Goal: Task Accomplishment & Management: Use online tool/utility

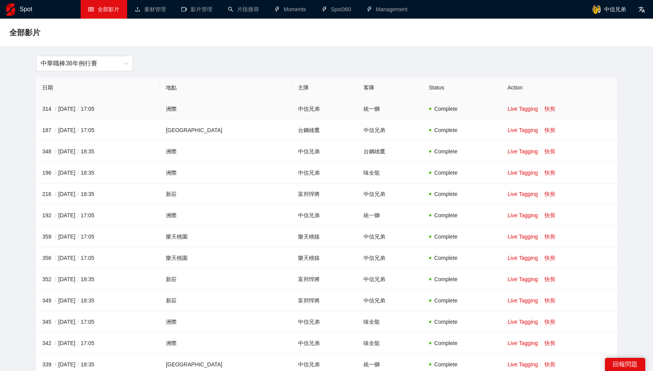
click at [545, 104] on td "Live Tagging 快剪" at bounding box center [560, 108] width 116 height 21
click at [545, 110] on link "快剪" at bounding box center [550, 109] width 11 height 6
click at [98, 64] on span "中華職棒36年例行賽" at bounding box center [85, 63] width 88 height 15
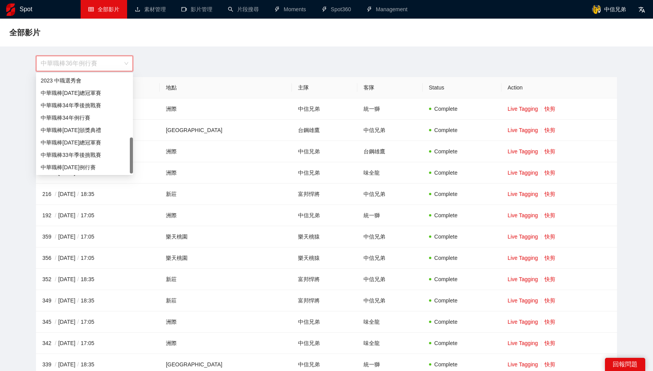
scroll to position [174, 0]
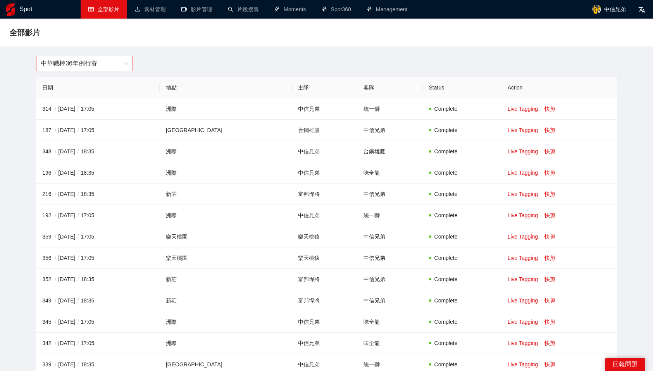
click at [107, 67] on span "中華職棒36年例行賽" at bounding box center [85, 63] width 88 height 15
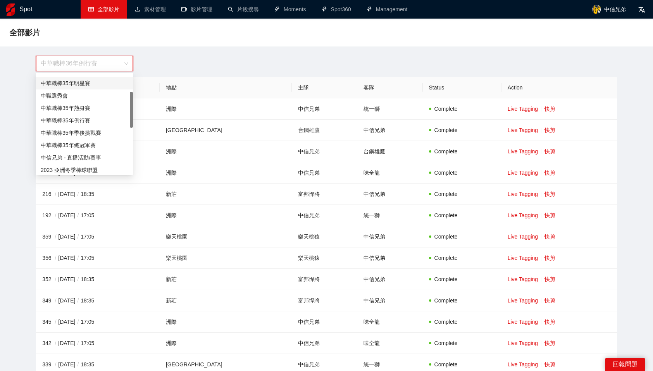
scroll to position [50, 0]
click at [102, 152] on div "中信兄弟 - 直播活動/賽事" at bounding box center [85, 155] width 88 height 9
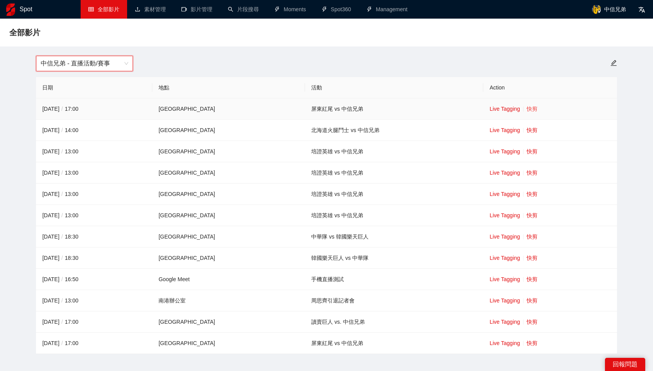
click at [527, 109] on link "快剪" at bounding box center [532, 109] width 11 height 6
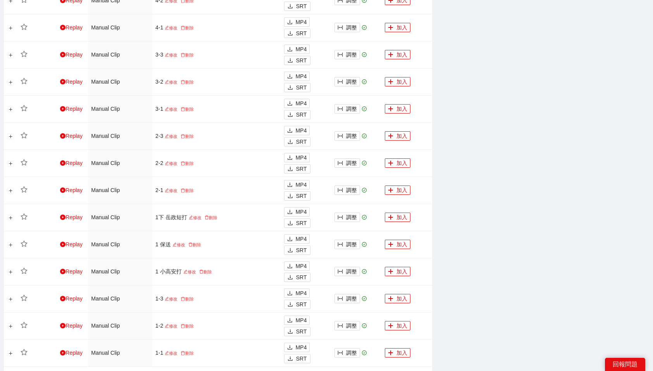
scroll to position [573, 0]
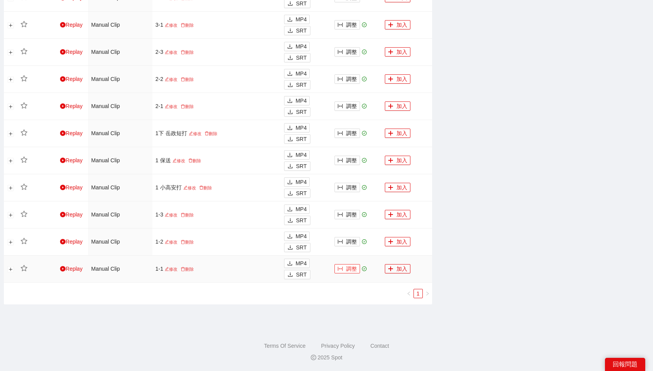
click at [347, 271] on button "調整" at bounding box center [347, 268] width 26 height 9
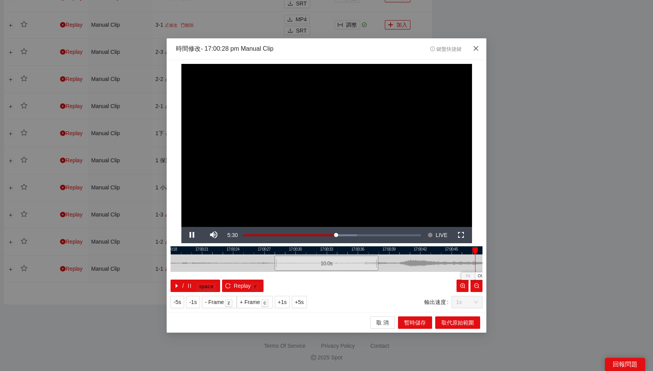
click at [475, 50] on icon "close" at bounding box center [476, 48] width 6 height 6
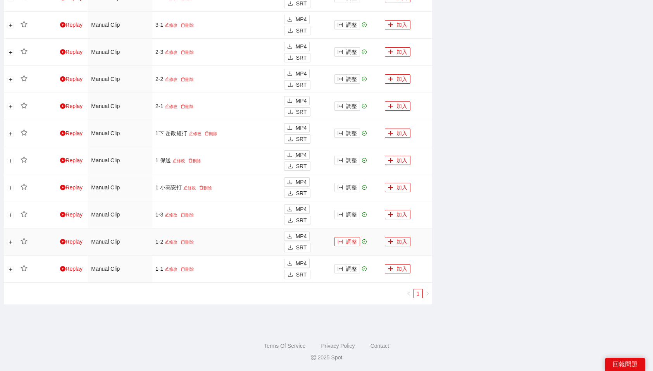
click at [351, 242] on button "調整" at bounding box center [347, 241] width 26 height 9
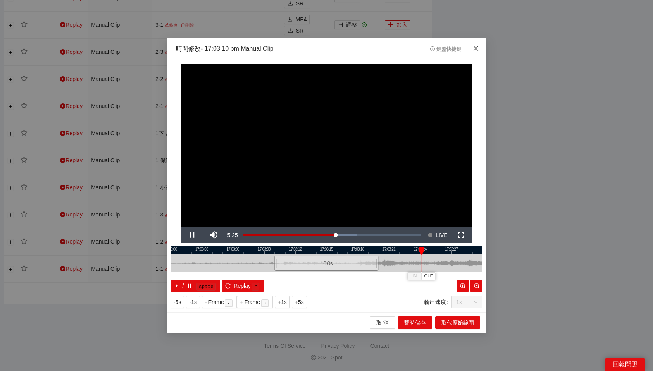
click at [474, 51] on icon "close" at bounding box center [476, 48] width 6 height 6
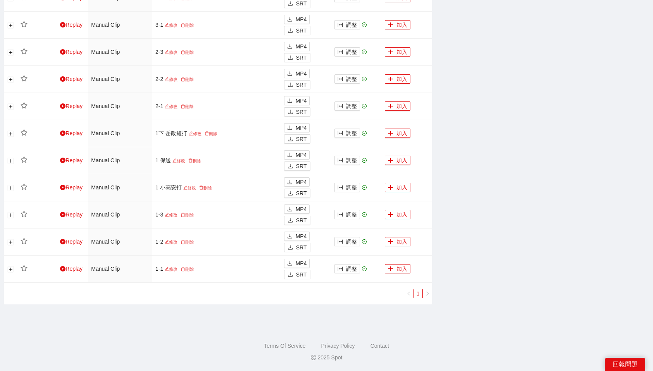
click at [403, 240] on button "加入" at bounding box center [398, 241] width 26 height 9
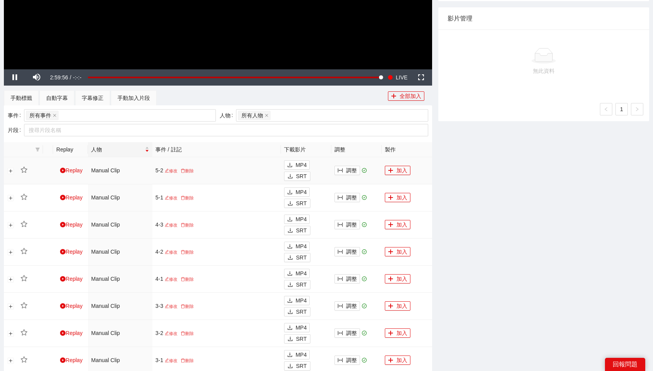
scroll to position [0, 0]
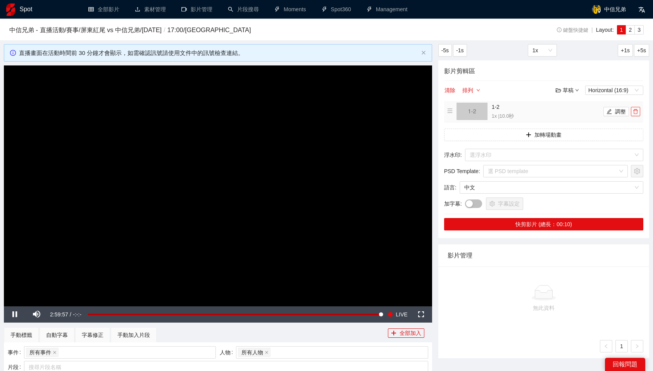
click at [632, 112] on span "delete" at bounding box center [635, 111] width 9 height 5
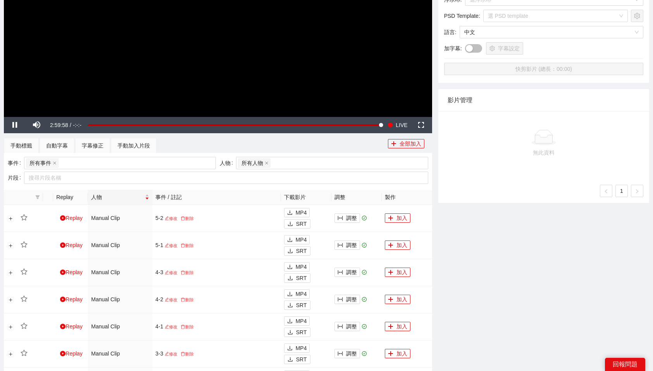
scroll to position [573, 0]
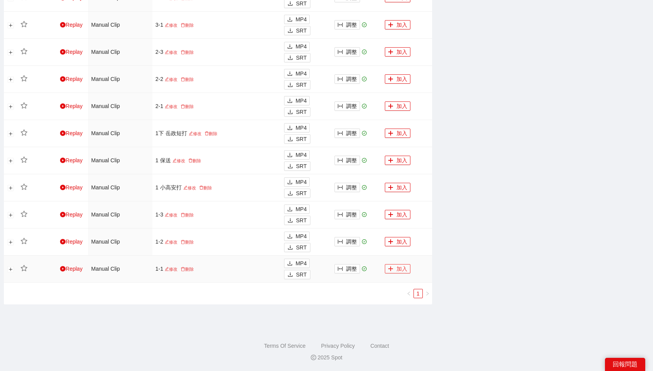
click at [395, 269] on button "加入" at bounding box center [398, 268] width 26 height 9
click at [403, 239] on button "加入" at bounding box center [398, 241] width 26 height 9
click at [397, 211] on button "加入" at bounding box center [398, 214] width 26 height 9
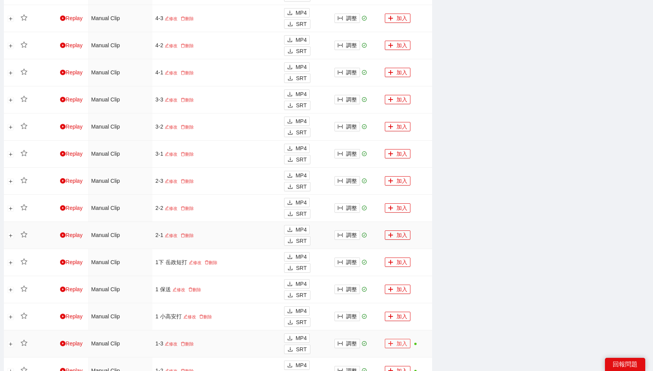
scroll to position [426, 0]
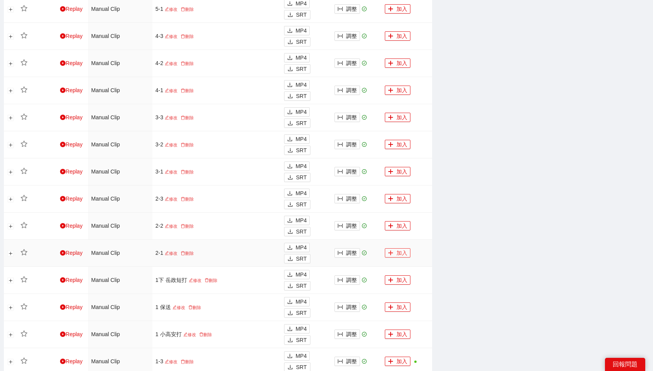
click at [398, 250] on button "加入" at bounding box center [398, 252] width 26 height 9
click at [397, 227] on button "加入" at bounding box center [398, 225] width 26 height 9
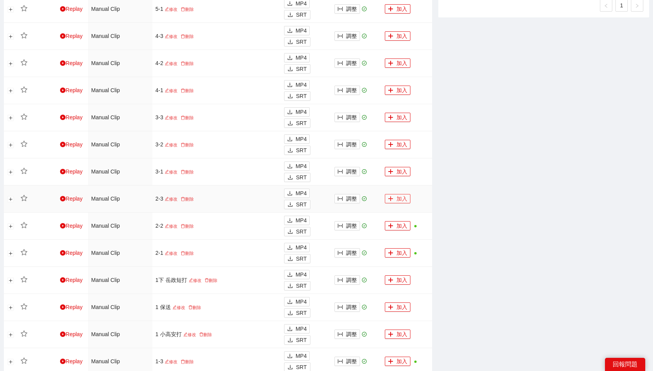
click at [398, 199] on button "加入" at bounding box center [398, 198] width 26 height 9
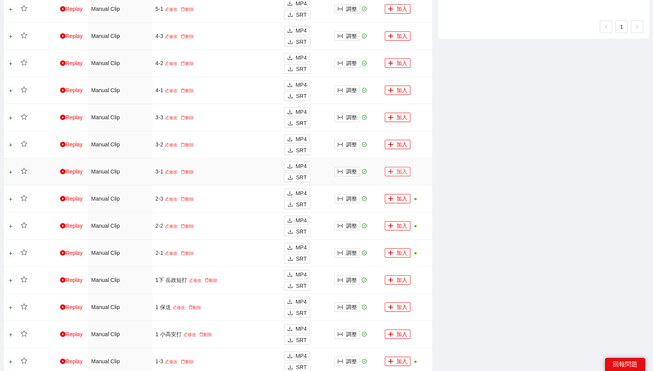
click at [400, 169] on button "加入" at bounding box center [398, 171] width 26 height 9
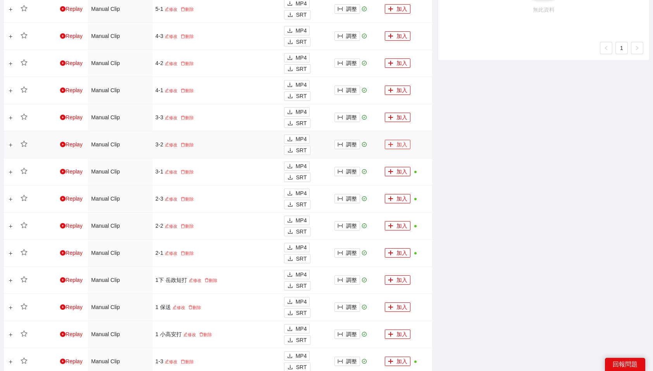
click at [397, 145] on button "加入" at bounding box center [398, 144] width 26 height 9
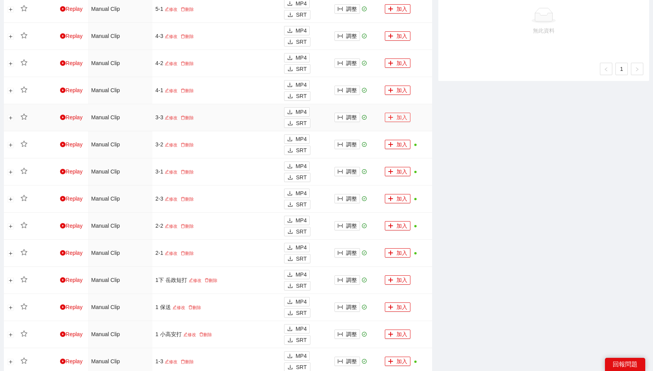
click at [399, 118] on button "加入" at bounding box center [398, 117] width 26 height 9
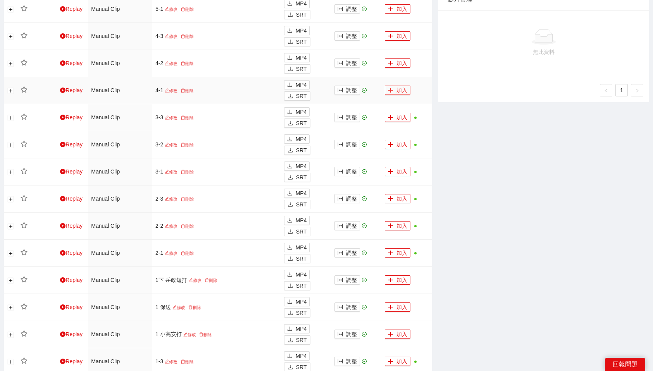
click at [401, 87] on button "加入" at bounding box center [398, 90] width 26 height 9
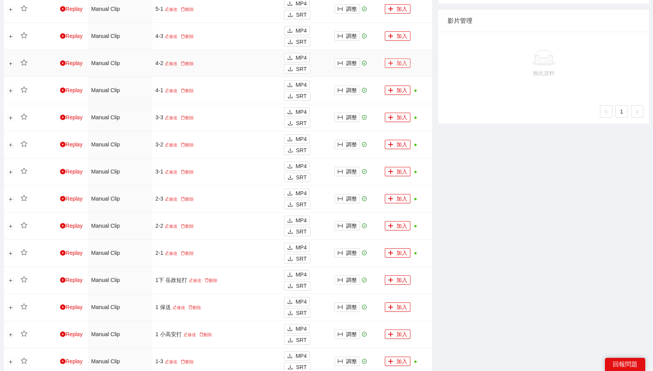
click at [401, 63] on button "加入" at bounding box center [398, 63] width 26 height 9
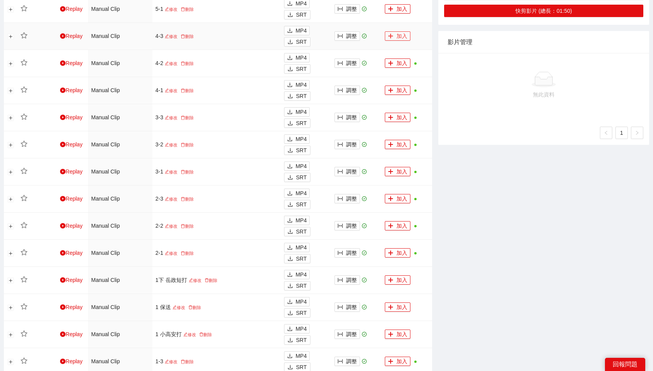
click at [401, 37] on button "加入" at bounding box center [398, 35] width 26 height 9
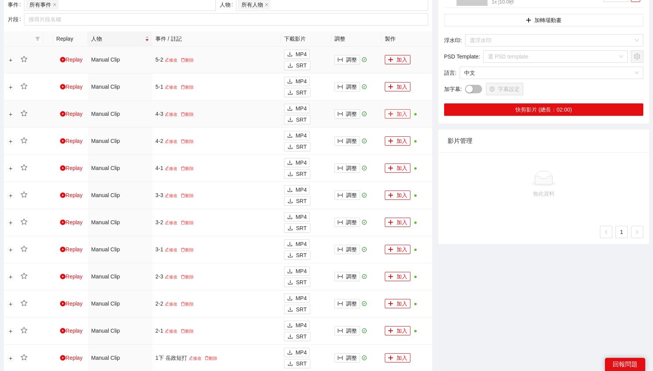
scroll to position [343, 0]
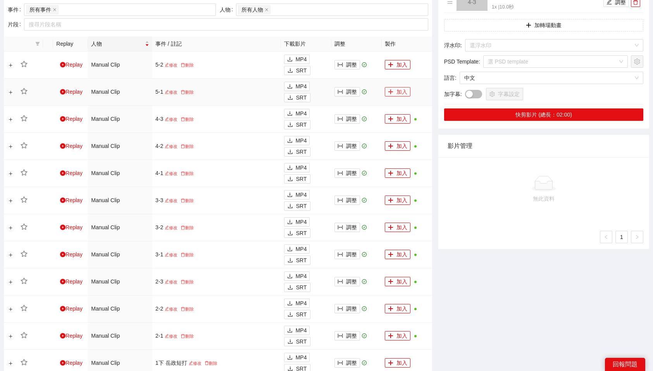
click at [405, 90] on button "加入" at bounding box center [398, 91] width 26 height 9
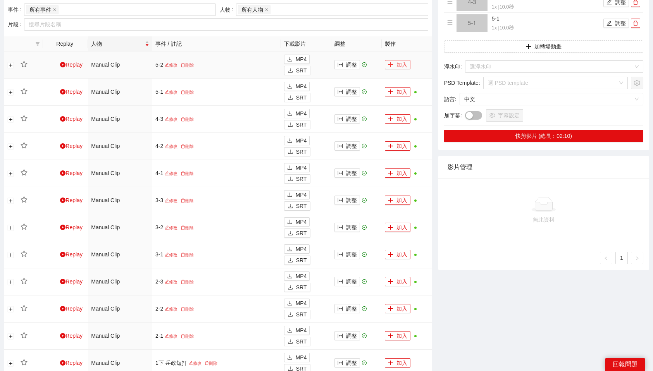
click at [399, 66] on button "加入" at bounding box center [398, 64] width 26 height 9
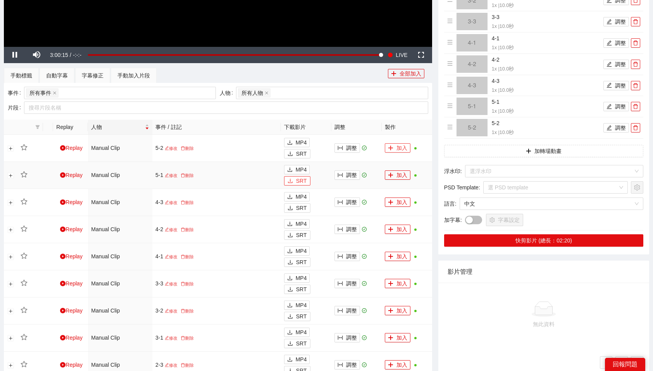
scroll to position [238, 0]
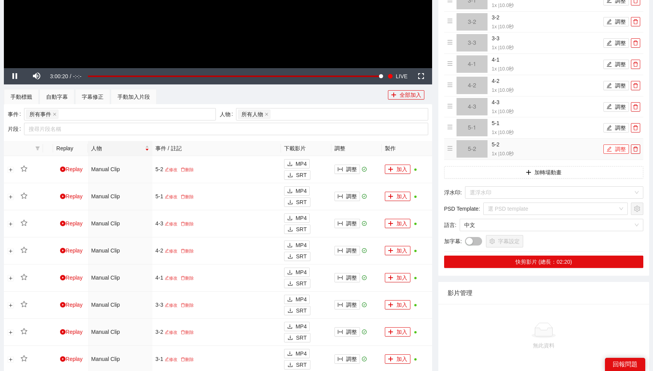
click at [616, 151] on button "調整" at bounding box center [616, 149] width 26 height 9
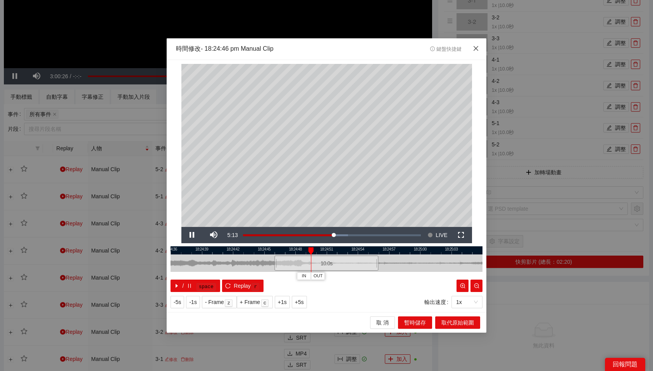
click at [480, 48] on span "Close" at bounding box center [475, 48] width 21 height 21
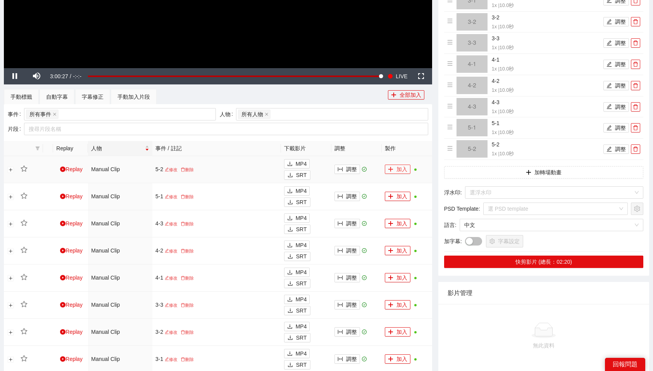
click at [405, 169] on button "加入" at bounding box center [398, 169] width 26 height 9
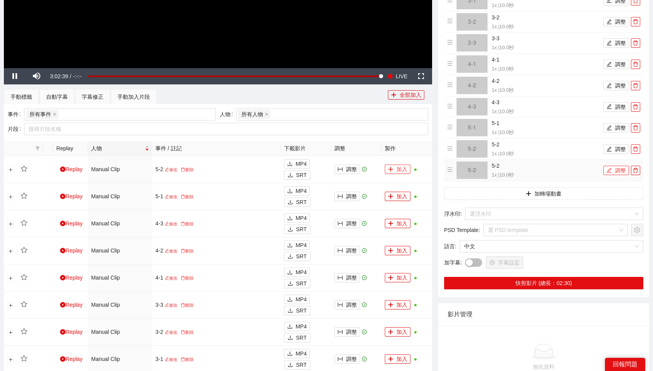
scroll to position [0, 0]
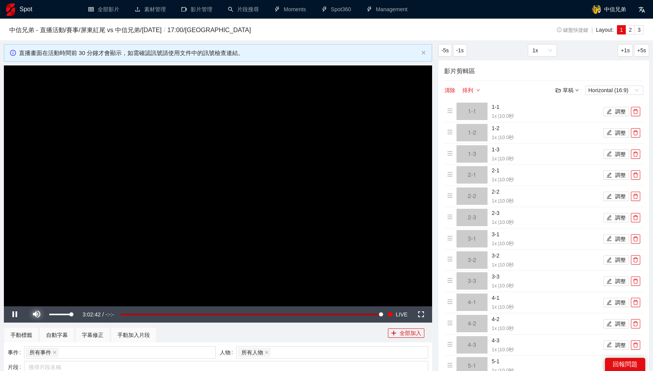
click at [42, 315] on span "Video Player" at bounding box center [37, 315] width 22 height 0
click at [621, 114] on button "調整" at bounding box center [616, 111] width 26 height 9
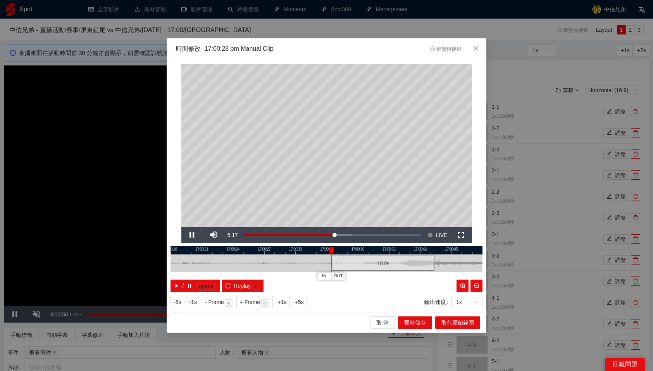
drag, startPoint x: 312, startPoint y: 265, endPoint x: 369, endPoint y: 263, distance: 56.6
click at [369, 263] on div "10.0 s" at bounding box center [383, 263] width 104 height 15
click at [407, 252] on div at bounding box center [327, 251] width 312 height 8
click at [390, 290] on div "/ space Replay r" at bounding box center [327, 286] width 312 height 12
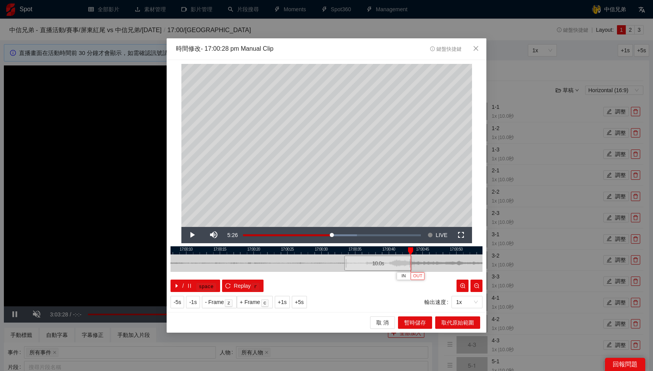
click at [416, 278] on span "OUT" at bounding box center [417, 276] width 9 height 7
click at [463, 324] on span "取代原始範圍" at bounding box center [457, 323] width 33 height 9
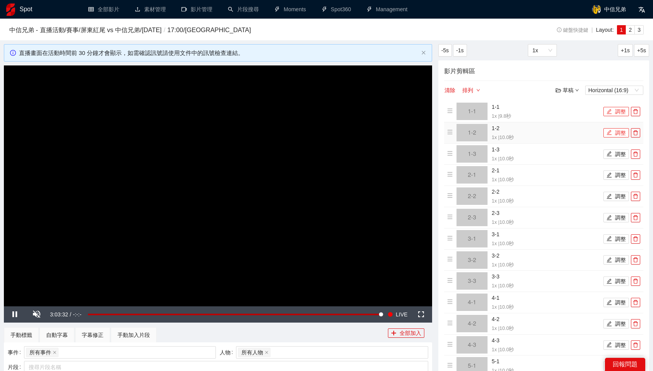
click at [612, 132] on button "調整" at bounding box center [616, 132] width 26 height 9
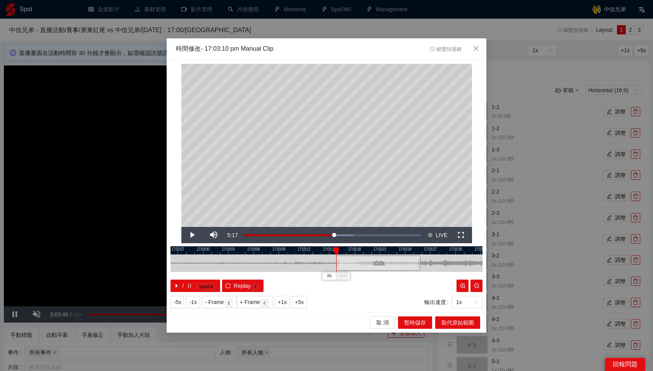
drag, startPoint x: 341, startPoint y: 264, endPoint x: 390, endPoint y: 263, distance: 49.2
click at [390, 263] on div "10.0 s" at bounding box center [378, 263] width 84 height 15
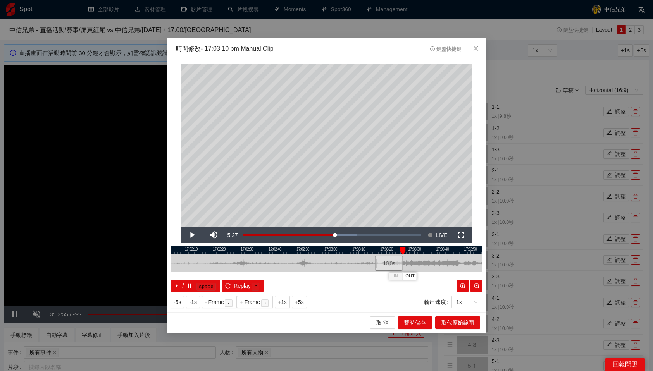
click at [398, 250] on div at bounding box center [327, 251] width 312 height 8
click at [394, 249] on div at bounding box center [327, 251] width 312 height 8
click at [408, 275] on span "OUT" at bounding box center [407, 276] width 9 height 7
click at [458, 324] on span "取代原始範圍" at bounding box center [457, 323] width 33 height 9
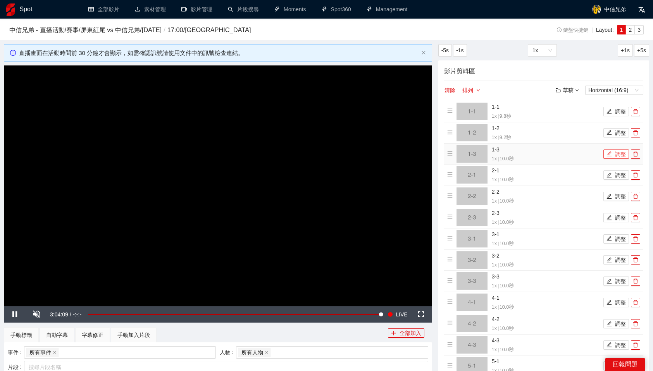
click at [620, 155] on button "調整" at bounding box center [616, 154] width 26 height 9
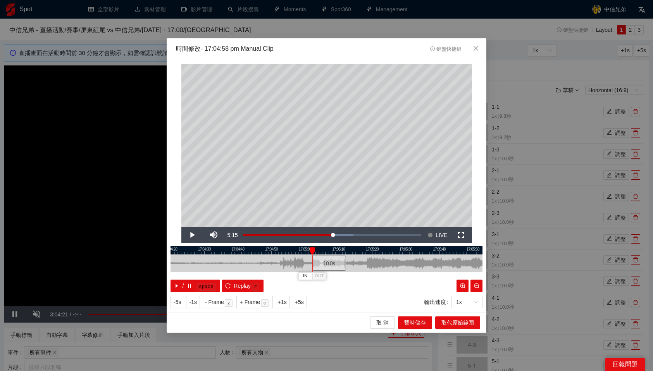
drag, startPoint x: 311, startPoint y: 261, endPoint x: 325, endPoint y: 261, distance: 14.0
click at [325, 261] on div "10.0 s" at bounding box center [329, 263] width 34 height 15
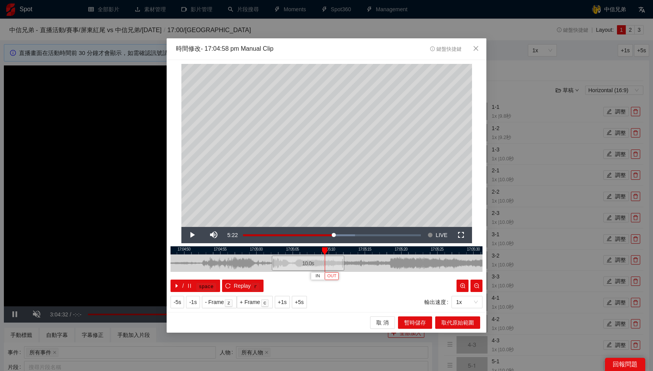
click at [335, 278] on span "OUT" at bounding box center [332, 276] width 9 height 7
click at [464, 322] on span "取代原始範圍" at bounding box center [457, 323] width 33 height 9
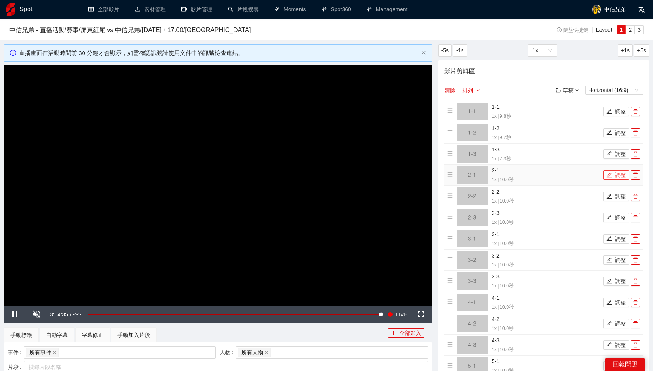
click at [617, 179] on button "調整" at bounding box center [616, 175] width 26 height 9
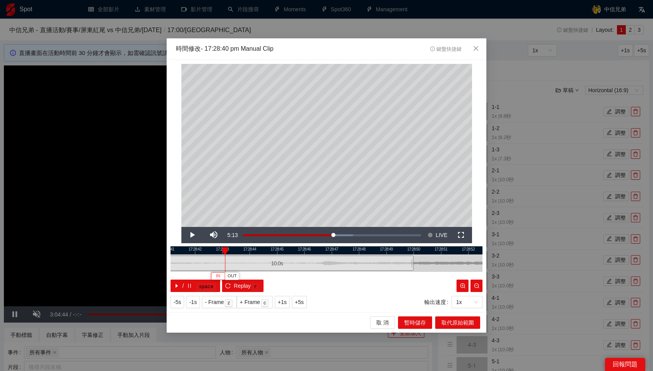
click at [222, 275] on button "IN" at bounding box center [218, 275] width 14 height 7
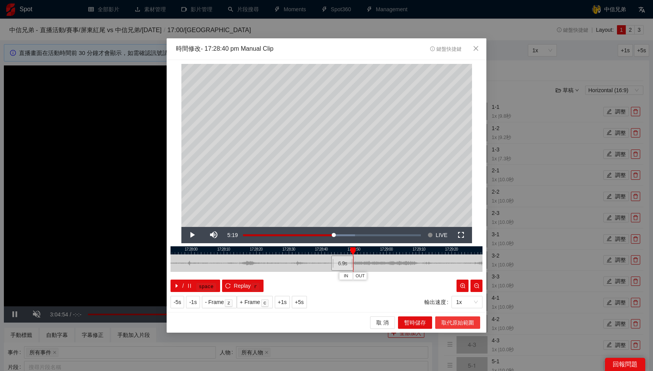
click at [460, 322] on span "取代原始範圍" at bounding box center [457, 323] width 33 height 9
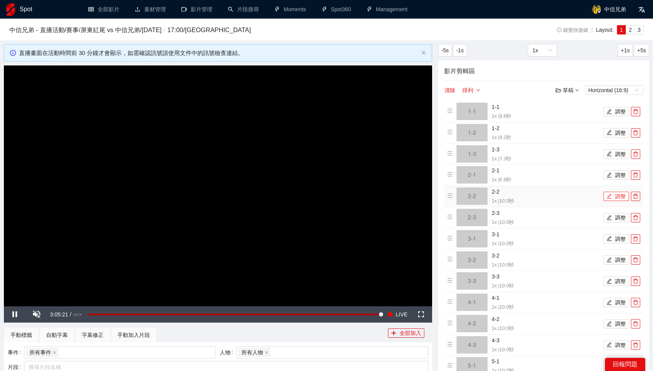
click at [618, 196] on button "調整" at bounding box center [616, 196] width 26 height 9
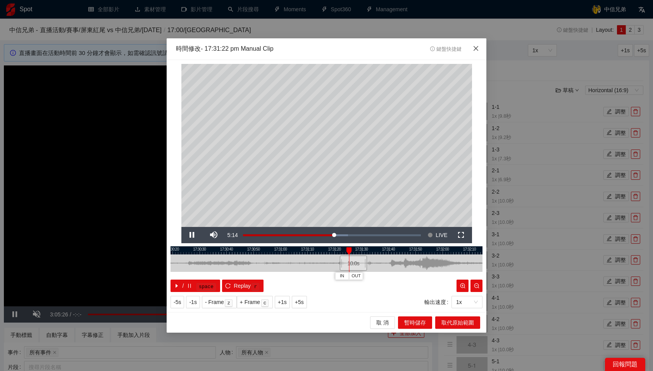
click at [477, 48] on icon "close" at bounding box center [476, 48] width 6 height 6
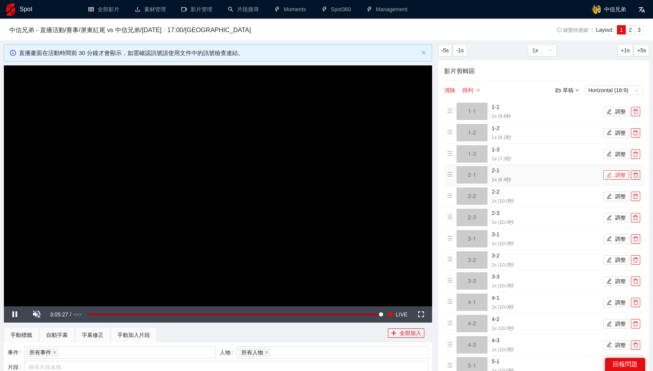
click at [622, 172] on button "調整" at bounding box center [616, 175] width 26 height 9
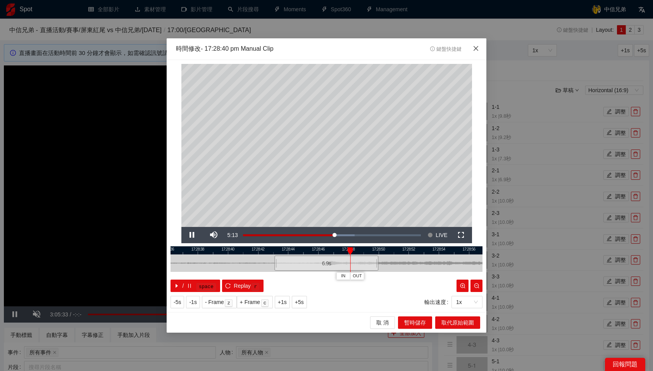
click at [478, 48] on icon "close" at bounding box center [476, 48] width 6 height 6
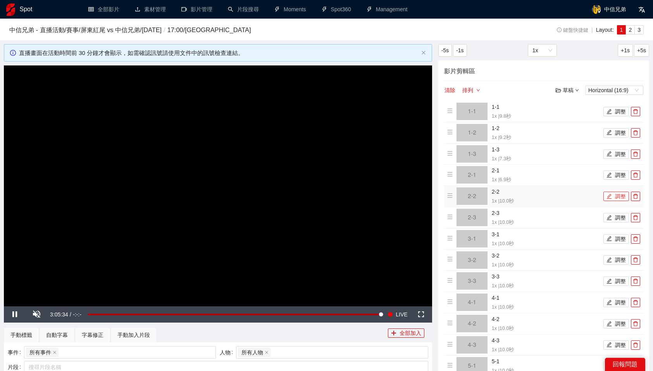
click at [610, 193] on button "調整" at bounding box center [616, 196] width 26 height 9
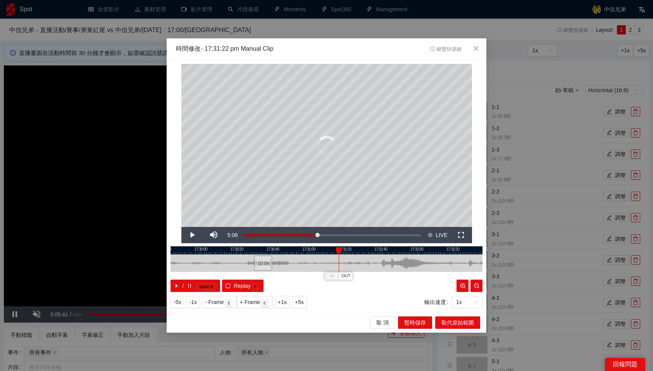
drag, startPoint x: 360, startPoint y: 266, endPoint x: 266, endPoint y: 269, distance: 94.2
click at [266, 269] on div "10.0 s" at bounding box center [263, 263] width 18 height 15
drag, startPoint x: 264, startPoint y: 263, endPoint x: 251, endPoint y: 264, distance: 13.2
click at [251, 264] on div "10.0 s" at bounding box center [250, 263] width 18 height 15
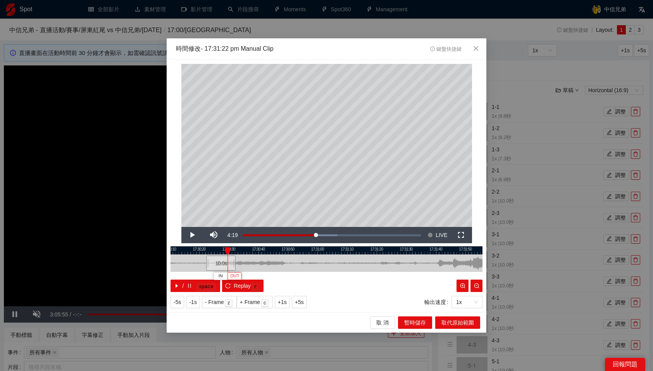
click at [235, 276] on span "OUT" at bounding box center [234, 276] width 9 height 7
click at [460, 321] on span "取代原始範圍" at bounding box center [457, 323] width 33 height 9
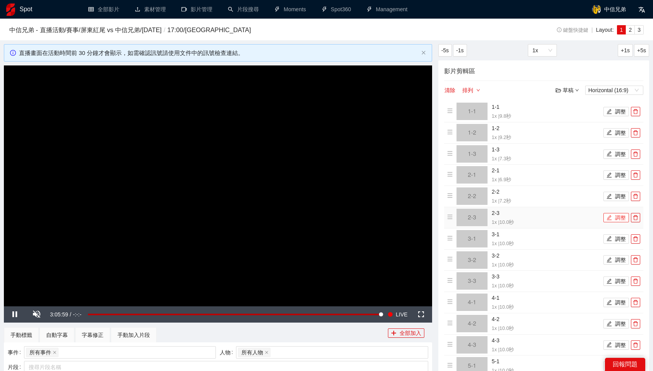
click at [618, 221] on button "調整" at bounding box center [616, 217] width 26 height 9
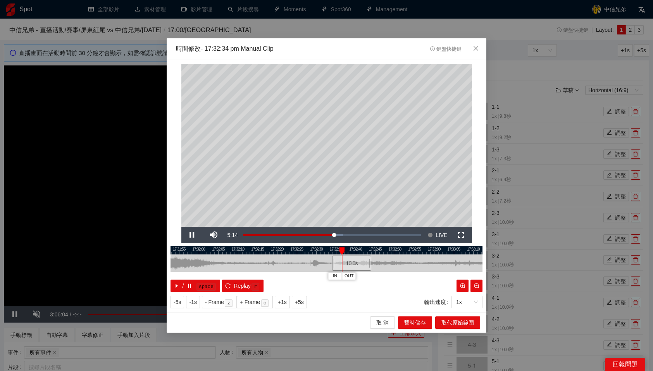
click at [315, 252] on div at bounding box center [327, 251] width 312 height 8
drag, startPoint x: 315, startPoint y: 252, endPoint x: 302, endPoint y: 253, distance: 13.6
click at [302, 253] on div at bounding box center [300, 251] width 5 height 8
click at [358, 275] on button "OUT" at bounding box center [354, 275] width 14 height 7
click at [461, 324] on span "取代原始範圍" at bounding box center [457, 323] width 33 height 9
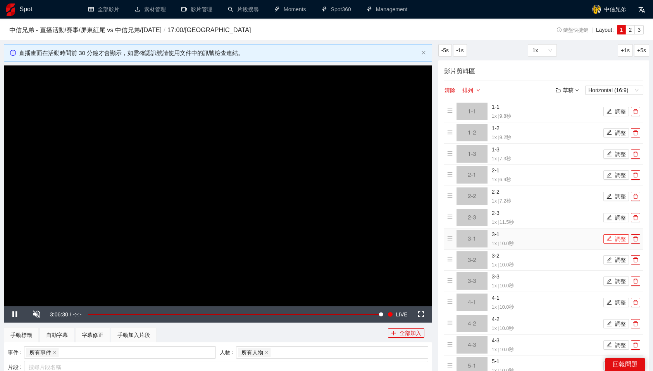
click at [614, 241] on button "調整" at bounding box center [616, 238] width 26 height 9
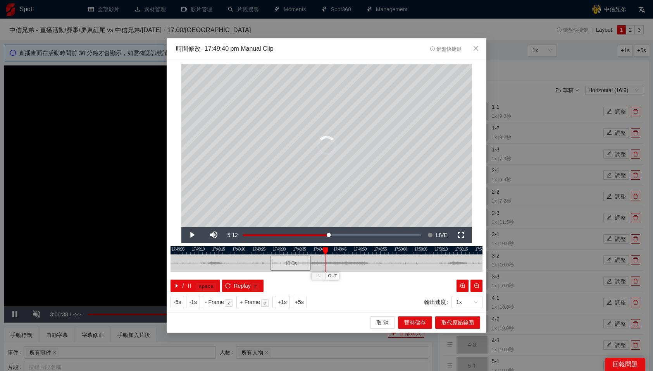
drag, startPoint x: 346, startPoint y: 266, endPoint x: 297, endPoint y: 265, distance: 49.2
click at [297, 265] on div "10.0 s" at bounding box center [291, 263] width 40 height 15
drag, startPoint x: 294, startPoint y: 262, endPoint x: 284, endPoint y: 263, distance: 9.3
click at [284, 263] on div "10.0 s" at bounding box center [281, 263] width 40 height 15
click at [300, 277] on span "OUT" at bounding box center [296, 276] width 9 height 7
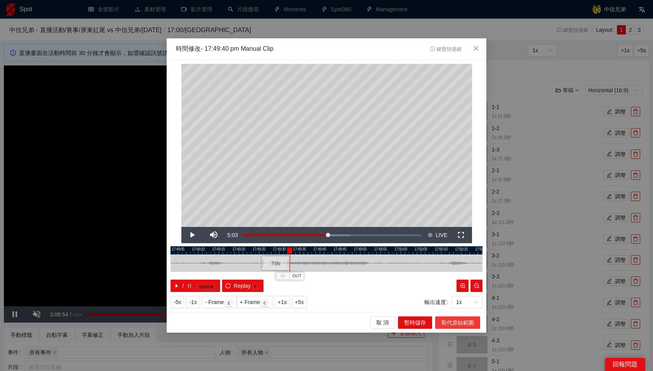
click at [448, 320] on span "取代原始範圍" at bounding box center [457, 323] width 33 height 9
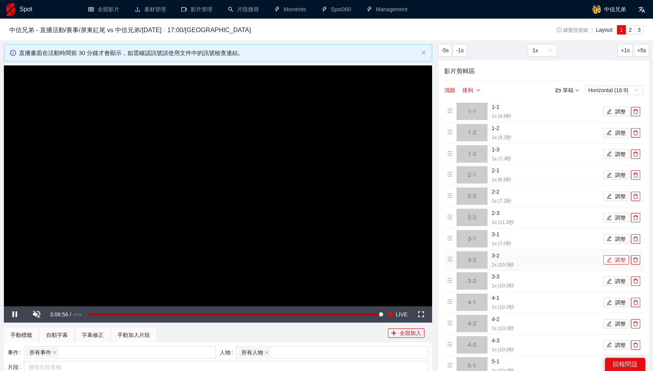
click at [620, 262] on button "調整" at bounding box center [616, 259] width 26 height 9
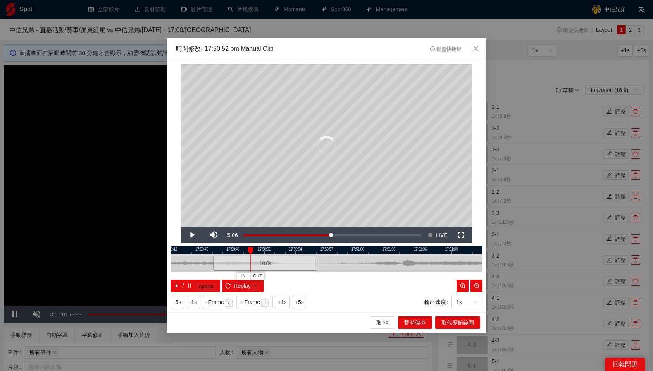
drag, startPoint x: 348, startPoint y: 266, endPoint x: 286, endPoint y: 268, distance: 61.3
click at [286, 268] on div "10.0 s" at bounding box center [265, 263] width 104 height 15
drag, startPoint x: 295, startPoint y: 261, endPoint x: 248, endPoint y: 261, distance: 46.9
click at [248, 261] on div "10.0 s" at bounding box center [239, 263] width 67 height 15
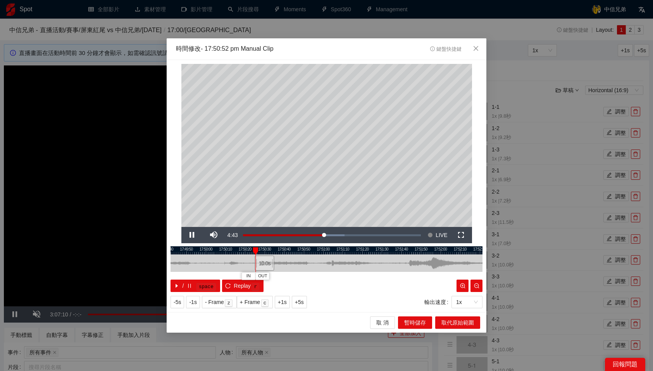
drag, startPoint x: 291, startPoint y: 264, endPoint x: 264, endPoint y: 263, distance: 27.5
click at [264, 263] on div "10.0 s" at bounding box center [264, 263] width 19 height 15
click at [275, 272] on button "OUT" at bounding box center [270, 275] width 14 height 7
click at [458, 324] on span "取代原始範圍" at bounding box center [457, 323] width 33 height 9
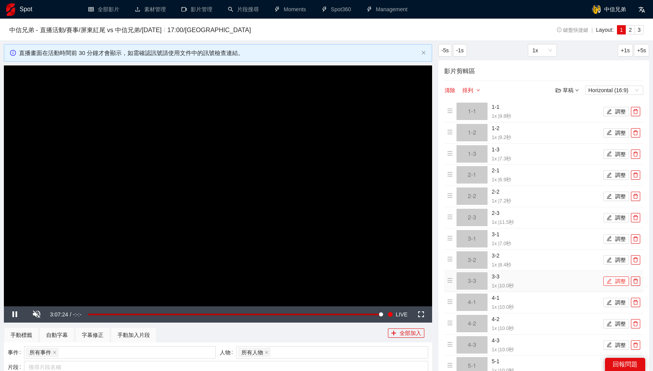
click at [610, 281] on icon "edit" at bounding box center [609, 281] width 5 height 5
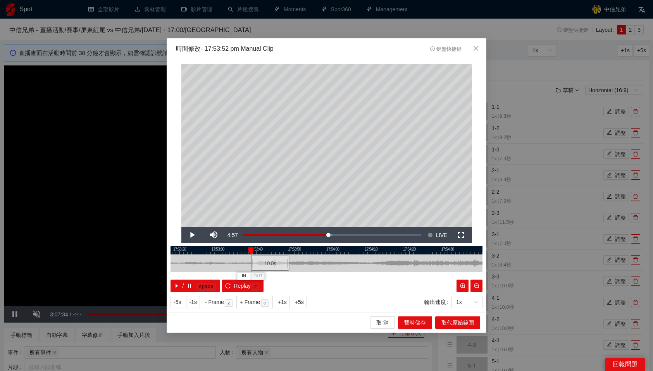
drag, startPoint x: 324, startPoint y: 266, endPoint x: 273, endPoint y: 264, distance: 51.2
click at [273, 264] on div "10.0 s" at bounding box center [270, 263] width 38 height 15
drag, startPoint x: 273, startPoint y: 264, endPoint x: 268, endPoint y: 264, distance: 5.1
click at [268, 264] on div "10.0 s" at bounding box center [265, 263] width 38 height 15
click at [265, 276] on span "OUT" at bounding box center [263, 276] width 9 height 7
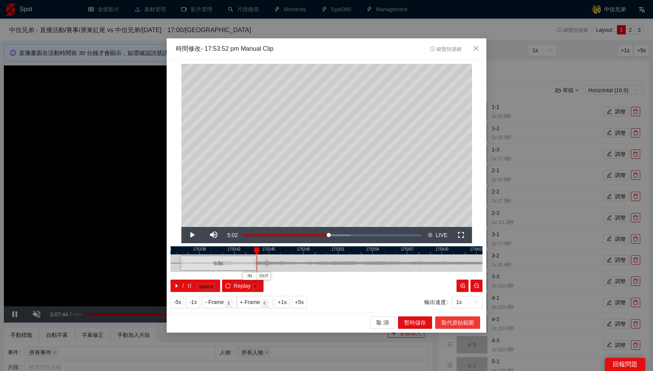
click at [462, 322] on span "取代原始範圍" at bounding box center [457, 323] width 33 height 9
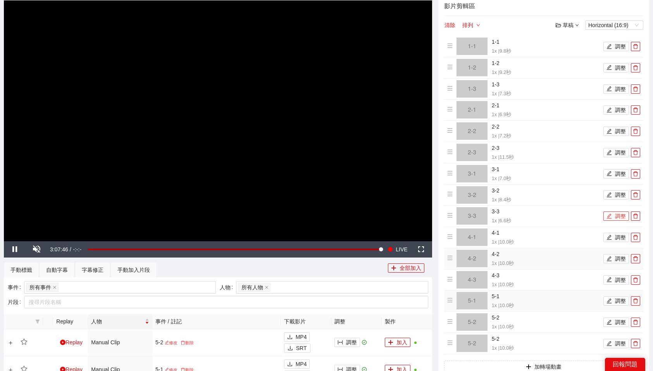
scroll to position [79, 0]
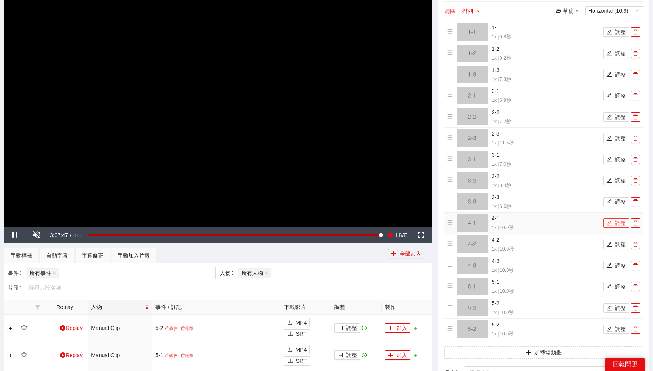
click at [619, 221] on button "調整" at bounding box center [616, 223] width 26 height 9
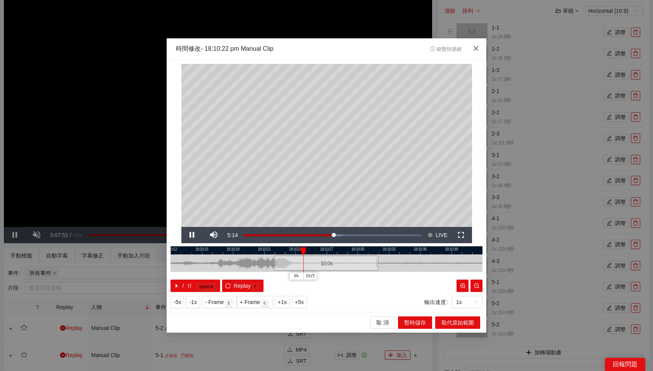
click at [476, 47] on icon "close" at bounding box center [476, 48] width 6 height 6
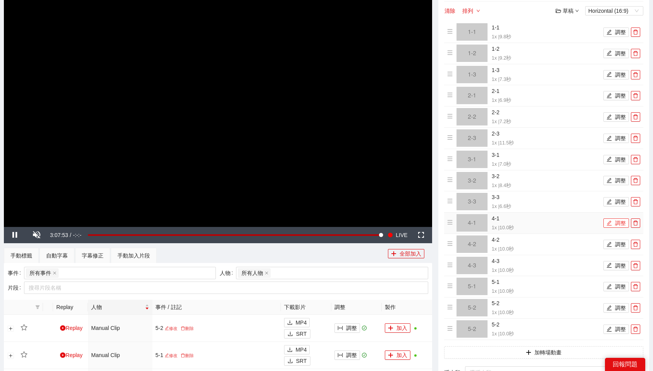
click at [611, 225] on icon "edit" at bounding box center [609, 223] width 5 height 5
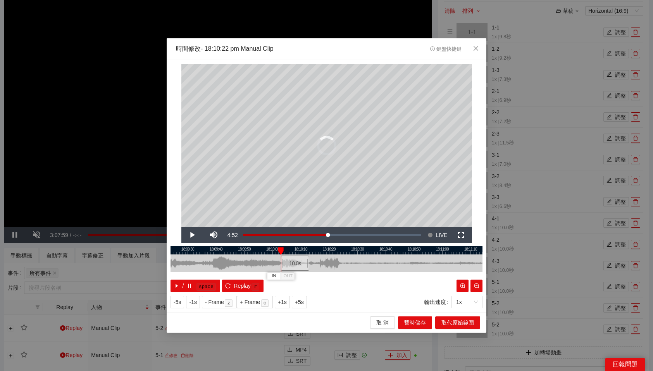
drag, startPoint x: 347, startPoint y: 263, endPoint x: 293, endPoint y: 265, distance: 53.9
click at [293, 265] on div "10.0 s" at bounding box center [295, 263] width 28 height 15
click at [215, 272] on div "18:09:20 18:09:30 18:09:40 18:09:50 18:10:00 18:10:10 18:10:20 18:10:30 18:10:4…" at bounding box center [327, 270] width 312 height 46
drag, startPoint x: 230, startPoint y: 269, endPoint x: 216, endPoint y: 269, distance: 14.0
click at [216, 269] on div "10.0 s" at bounding box center [218, 263] width 28 height 15
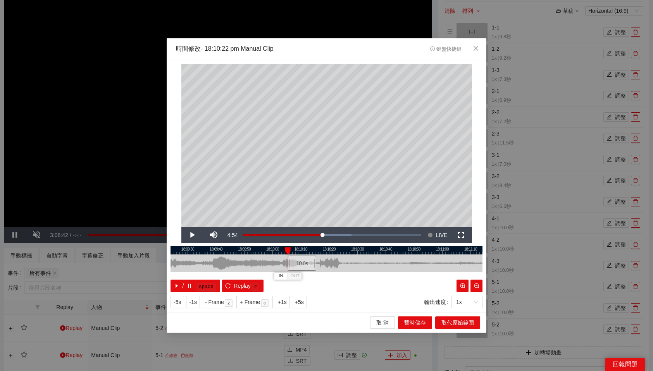
drag, startPoint x: 218, startPoint y: 264, endPoint x: 302, endPoint y: 269, distance: 84.2
click at [302, 269] on div "10.0 s" at bounding box center [302, 263] width 28 height 15
drag, startPoint x: 302, startPoint y: 269, endPoint x: 361, endPoint y: 263, distance: 59.5
click at [361, 263] on div "10.0 s" at bounding box center [361, 263] width 28 height 15
drag, startPoint x: 361, startPoint y: 263, endPoint x: 218, endPoint y: 268, distance: 143.5
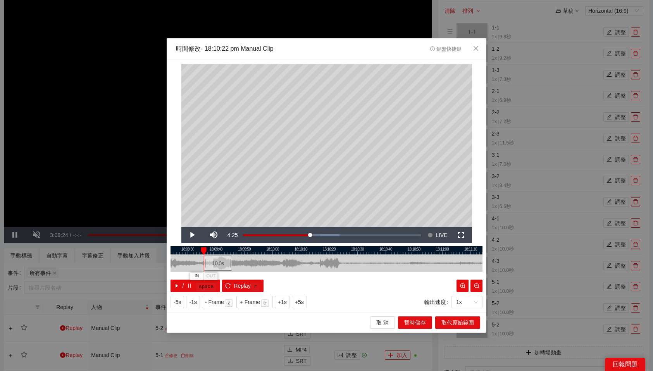
click at [218, 268] on div "10.0 s" at bounding box center [218, 263] width 28 height 15
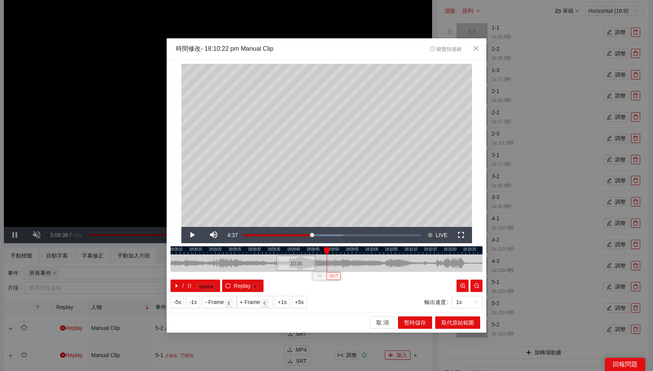
click at [334, 275] on span "OUT" at bounding box center [333, 276] width 9 height 7
click at [462, 322] on span "取代原始範圍" at bounding box center [457, 323] width 33 height 9
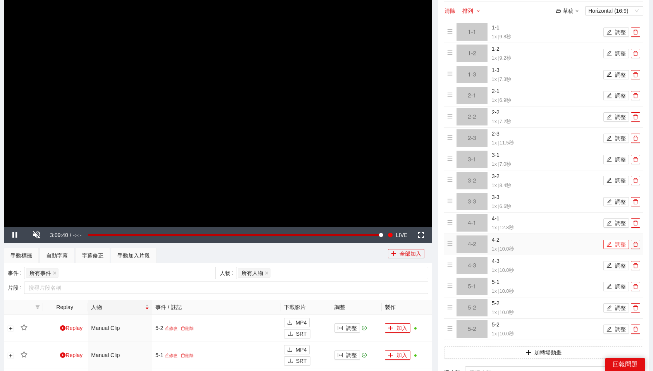
click at [615, 244] on button "調整" at bounding box center [616, 244] width 26 height 9
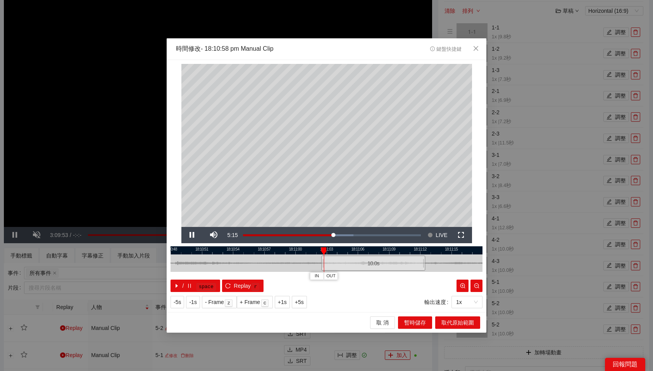
drag, startPoint x: 322, startPoint y: 268, endPoint x: 369, endPoint y: 267, distance: 46.9
click at [369, 267] on div "10.0 s" at bounding box center [373, 263] width 104 height 15
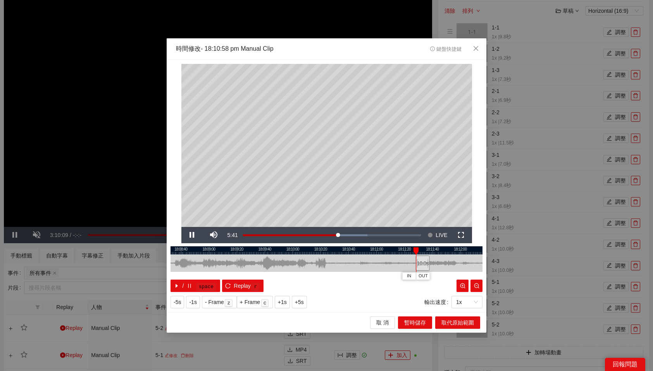
drag, startPoint x: 386, startPoint y: 265, endPoint x: 422, endPoint y: 262, distance: 35.8
click at [422, 262] on div "10.0 s" at bounding box center [423, 263] width 14 height 15
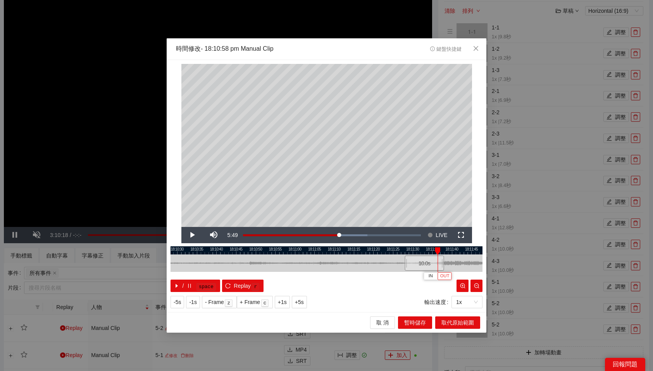
click at [442, 278] on span "OUT" at bounding box center [444, 276] width 9 height 7
click at [463, 321] on span "取代原始範圍" at bounding box center [457, 323] width 33 height 9
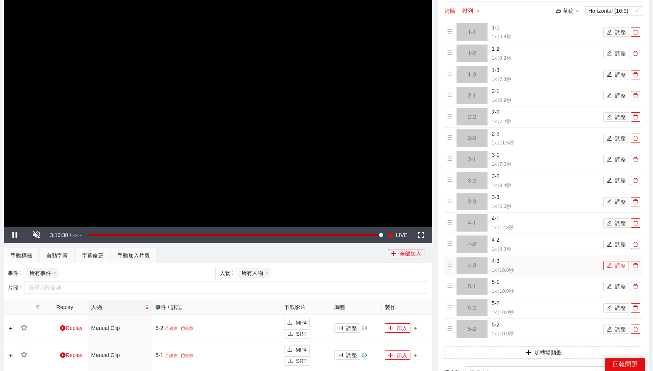
click at [621, 268] on button "調整" at bounding box center [616, 265] width 26 height 9
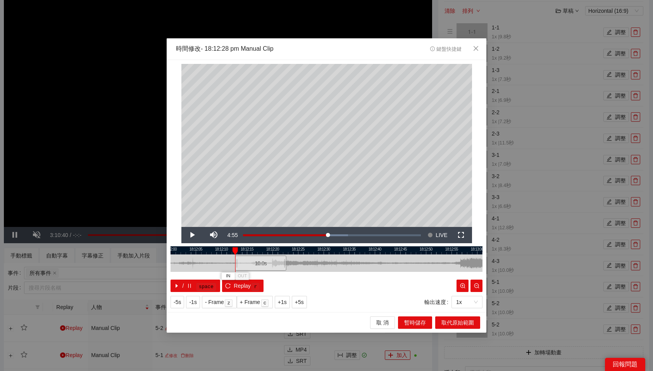
drag, startPoint x: 346, startPoint y: 265, endPoint x: 268, endPoint y: 264, distance: 78.3
click at [268, 264] on div "10.0 s" at bounding box center [260, 263] width 51 height 15
click at [290, 275] on span "OUT" at bounding box center [288, 276] width 9 height 7
click at [454, 322] on span "取代原始範圍" at bounding box center [457, 323] width 33 height 9
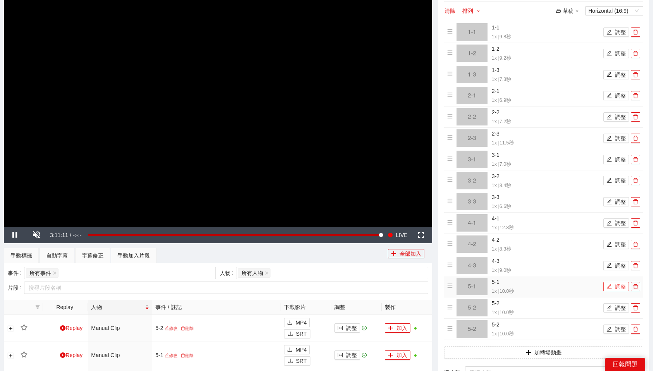
click at [619, 284] on button "調整" at bounding box center [616, 286] width 26 height 9
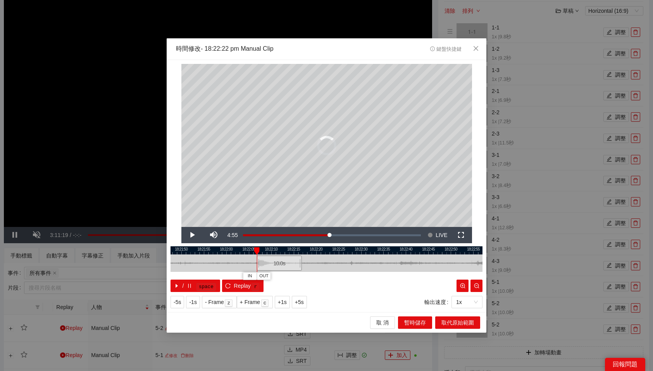
drag, startPoint x: 350, startPoint y: 265, endPoint x: 282, endPoint y: 264, distance: 68.2
click at [282, 264] on div "10.0 s" at bounding box center [279, 263] width 45 height 15
drag, startPoint x: 282, startPoint y: 264, endPoint x: 264, endPoint y: 264, distance: 18.6
click at [264, 264] on div "10.0 s" at bounding box center [260, 263] width 45 height 15
drag, startPoint x: 264, startPoint y: 264, endPoint x: 268, endPoint y: 264, distance: 4.7
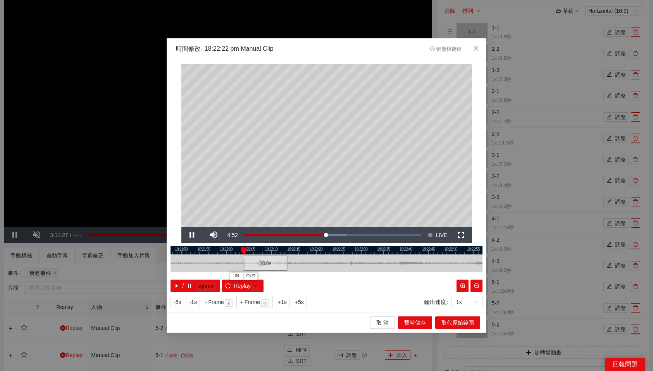
click at [268, 264] on div "10.0 s" at bounding box center [265, 263] width 45 height 15
click at [456, 323] on span "取代原始範圍" at bounding box center [457, 323] width 33 height 9
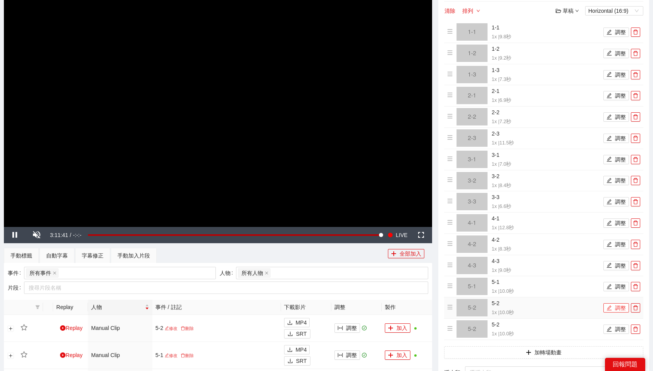
click at [624, 309] on button "調整" at bounding box center [616, 307] width 26 height 9
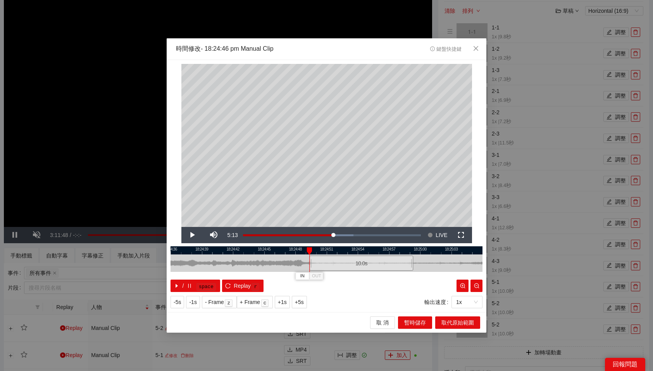
drag, startPoint x: 333, startPoint y: 264, endPoint x: 367, endPoint y: 266, distance: 35.0
click at [367, 266] on div "10.0 s" at bounding box center [361, 263] width 104 height 15
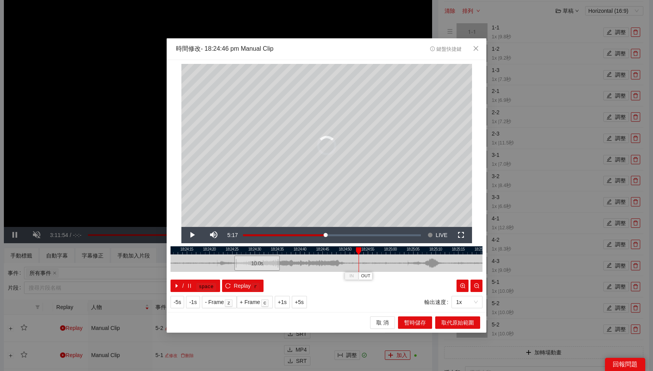
drag, startPoint x: 367, startPoint y: 266, endPoint x: 260, endPoint y: 267, distance: 107.7
click at [260, 267] on div "10.0 s" at bounding box center [256, 263] width 45 height 15
drag, startPoint x: 260, startPoint y: 267, endPoint x: 233, endPoint y: 267, distance: 26.7
click at [233, 267] on div "10.0 s" at bounding box center [230, 263] width 45 height 15
click at [258, 278] on span "OUT" at bounding box center [257, 276] width 9 height 7
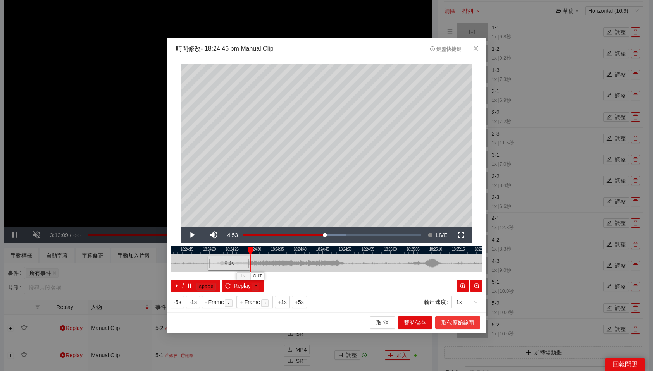
click at [469, 320] on span "取代原始範圍" at bounding box center [457, 323] width 33 height 9
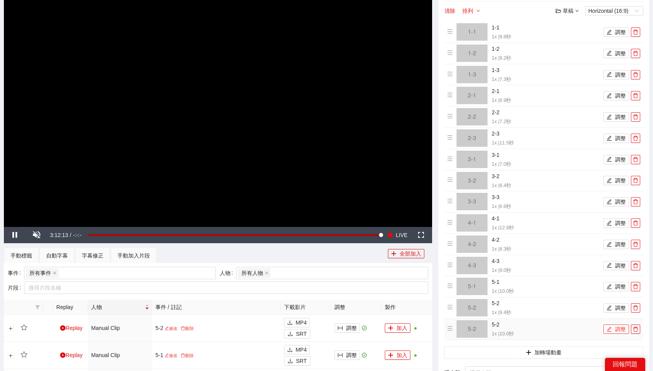
click at [621, 331] on button "調整" at bounding box center [616, 329] width 26 height 9
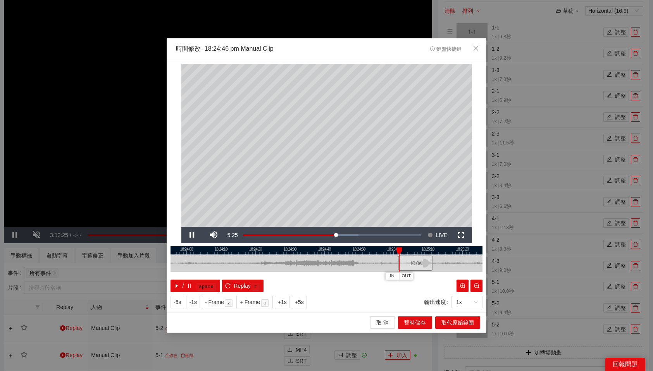
drag, startPoint x: 359, startPoint y: 260, endPoint x: 412, endPoint y: 262, distance: 53.2
click at [412, 262] on div "10.0 s" at bounding box center [415, 263] width 34 height 15
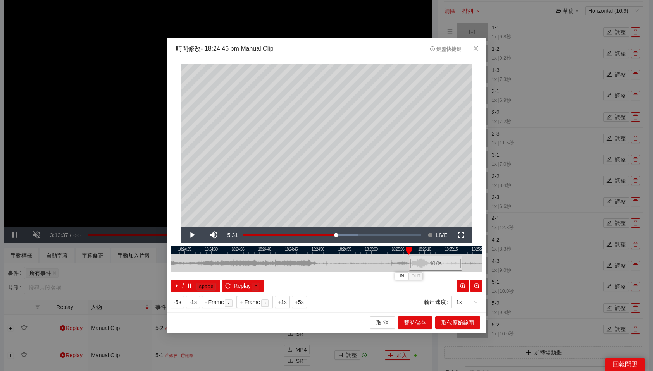
drag, startPoint x: 407, startPoint y: 263, endPoint x: 438, endPoint y: 264, distance: 30.2
click at [438, 264] on div "10.0 s" at bounding box center [435, 263] width 53 height 15
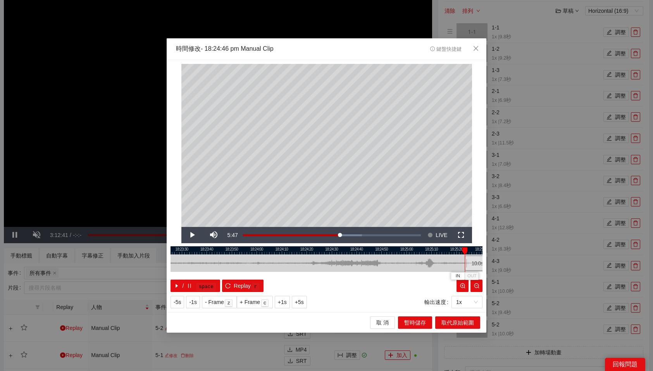
drag, startPoint x: 438, startPoint y: 264, endPoint x: 478, endPoint y: 263, distance: 40.7
click at [478, 263] on div "10.0 s" at bounding box center [477, 263] width 25 height 15
drag, startPoint x: 417, startPoint y: 263, endPoint x: 447, endPoint y: 265, distance: 29.5
click at [447, 265] on div "10.0 s" at bounding box center [447, 263] width 12 height 15
click at [449, 265] on div "10.0 s" at bounding box center [449, 263] width 12 height 15
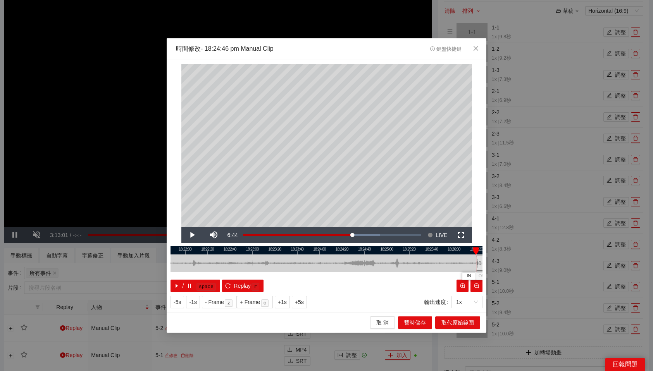
drag, startPoint x: 448, startPoint y: 263, endPoint x: 481, endPoint y: 263, distance: 32.9
click at [481, 263] on div "10.0 s" at bounding box center [481, 263] width 11 height 15
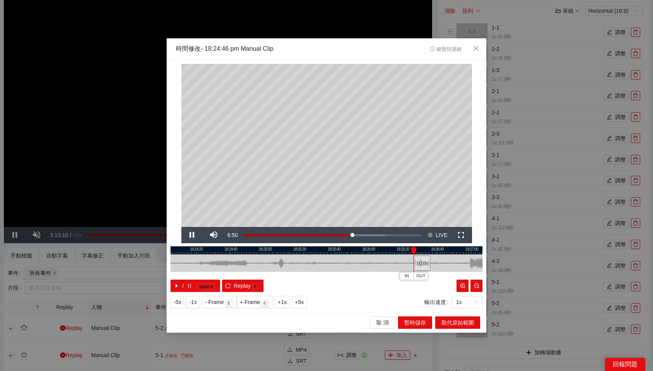
drag, startPoint x: 414, startPoint y: 263, endPoint x: 425, endPoint y: 265, distance: 11.4
click at [425, 265] on div "10.0 s" at bounding box center [422, 263] width 17 height 15
click at [460, 321] on span "取代原始範圍" at bounding box center [457, 323] width 33 height 9
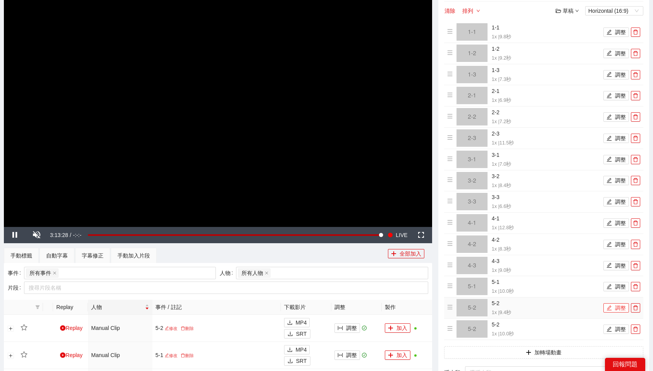
click at [613, 311] on button "調整" at bounding box center [616, 307] width 26 height 9
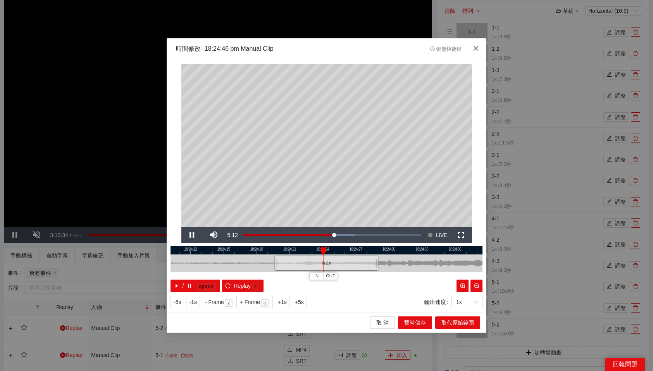
click at [476, 48] on icon "close" at bounding box center [476, 48] width 5 height 5
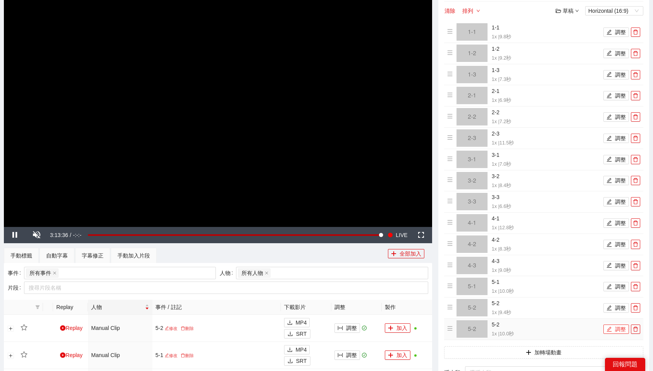
click at [619, 328] on button "調整" at bounding box center [616, 329] width 26 height 9
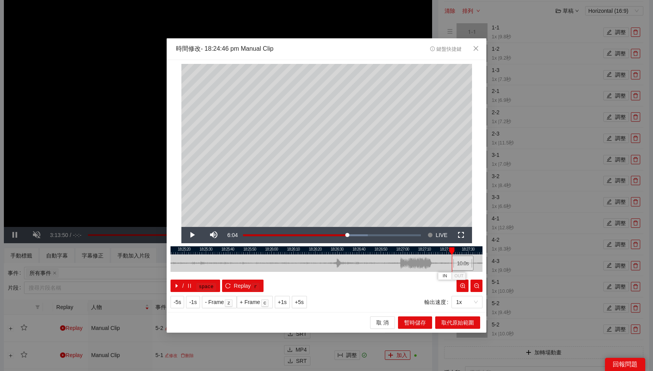
drag, startPoint x: 343, startPoint y: 265, endPoint x: 466, endPoint y: 260, distance: 123.3
click at [466, 260] on div "10.0 s" at bounding box center [463, 263] width 22 height 15
drag, startPoint x: 390, startPoint y: 262, endPoint x: 464, endPoint y: 265, distance: 73.3
click at [464, 265] on div "10.0 s" at bounding box center [464, 263] width 24 height 15
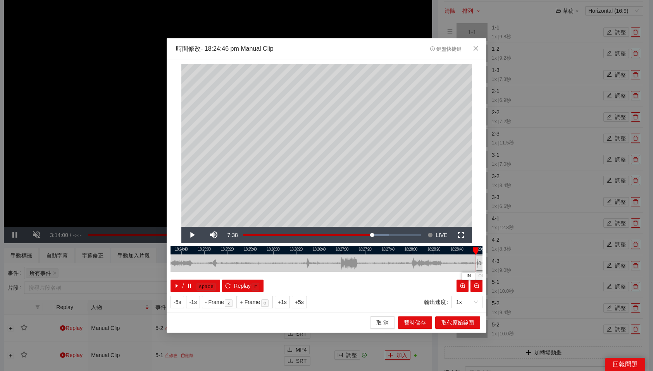
drag, startPoint x: 409, startPoint y: 266, endPoint x: 481, endPoint y: 264, distance: 72.1
click at [481, 264] on div "10.0 s" at bounding box center [482, 263] width 12 height 15
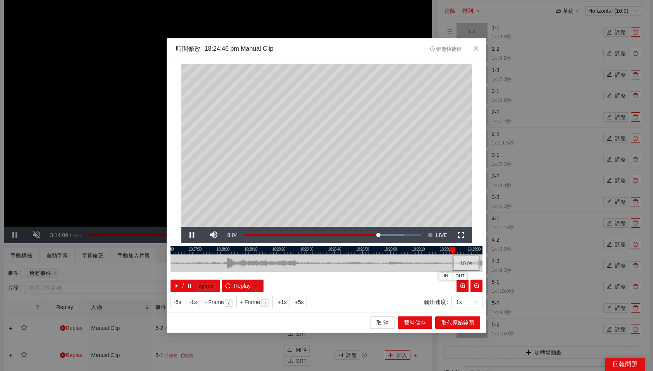
drag, startPoint x: 398, startPoint y: 261, endPoint x: 469, endPoint y: 263, distance: 71.3
click at [469, 263] on div "10.0 s" at bounding box center [466, 263] width 28 height 15
click at [413, 276] on button "OUT" at bounding box center [408, 275] width 14 height 7
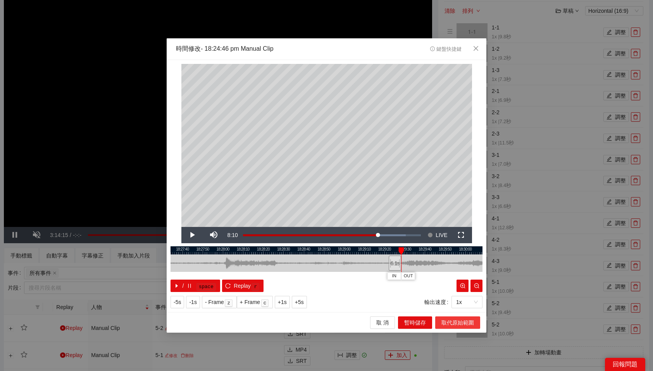
click at [468, 323] on span "取代原始範圍" at bounding box center [457, 323] width 33 height 9
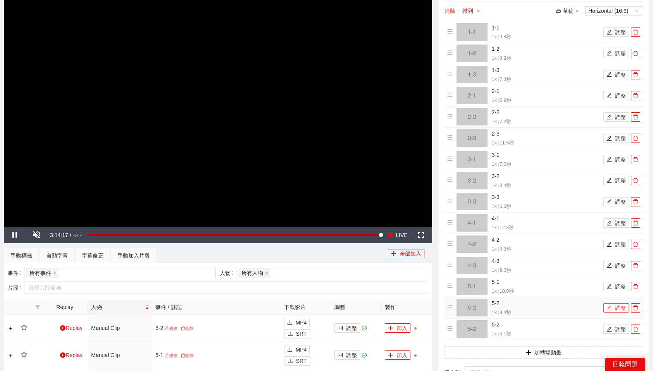
click at [617, 307] on button "調整" at bounding box center [616, 307] width 26 height 9
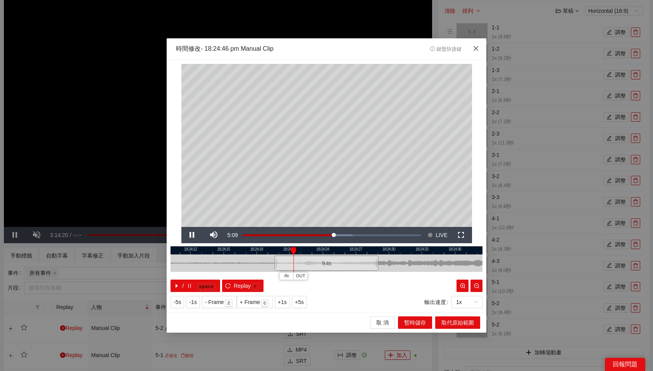
click at [477, 46] on icon "close" at bounding box center [476, 48] width 6 height 6
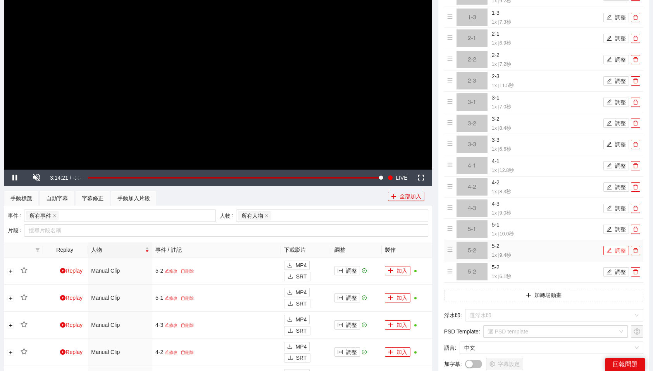
scroll to position [137, 0]
click at [531, 299] on button "加轉場動畫" at bounding box center [543, 295] width 199 height 12
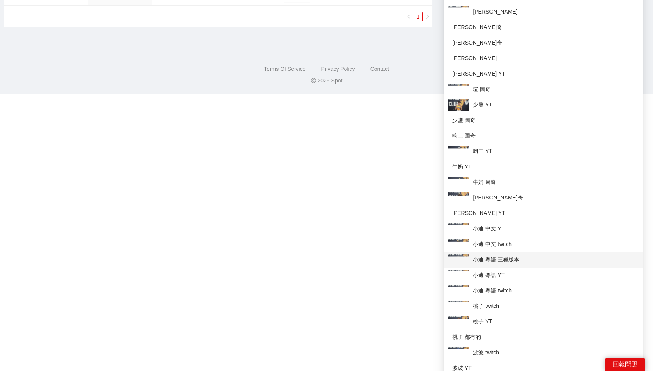
scroll to position [1106, 0]
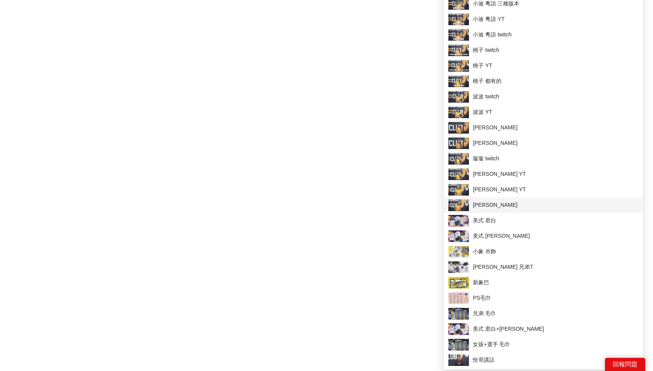
click at [494, 198] on li "[PERSON_NAME]" at bounding box center [543, 206] width 199 height 16
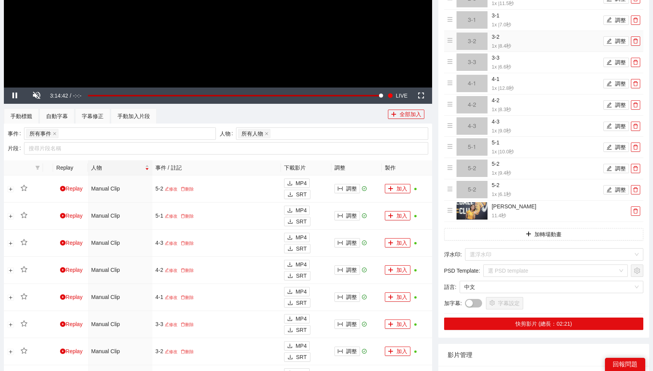
scroll to position [221, 0]
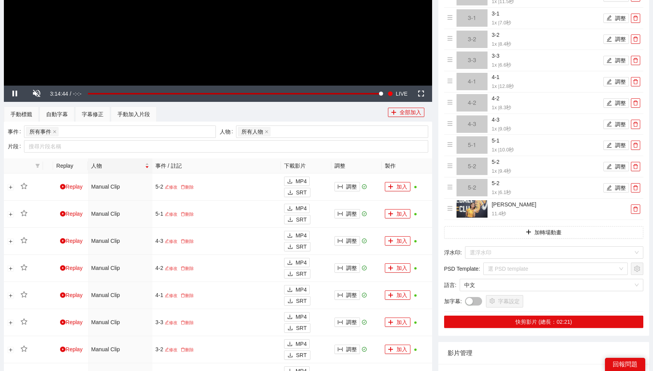
click at [558, 252] on input "search" at bounding box center [552, 253] width 164 height 12
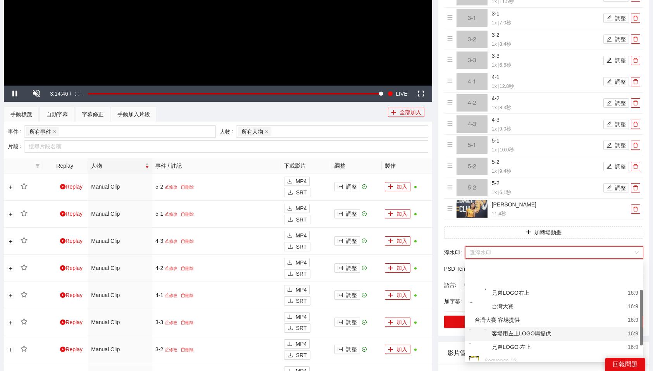
scroll to position [53, 0]
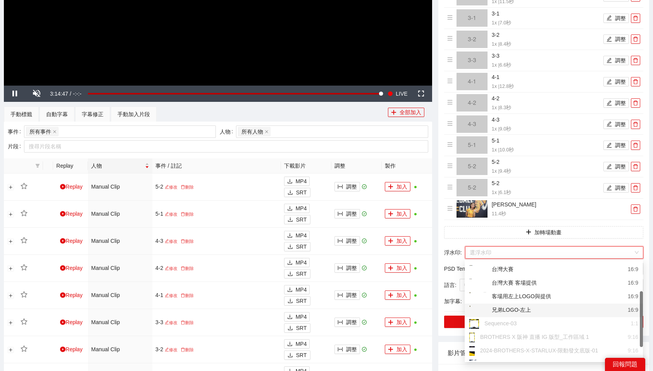
click at [530, 310] on div "兄弟LOGO-左上" at bounding box center [500, 311] width 62 height 10
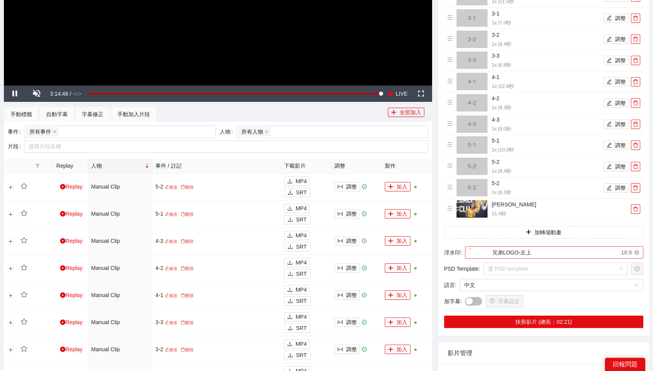
click at [569, 247] on div "兄弟LOGO-左上 16:9" at bounding box center [551, 253] width 162 height 12
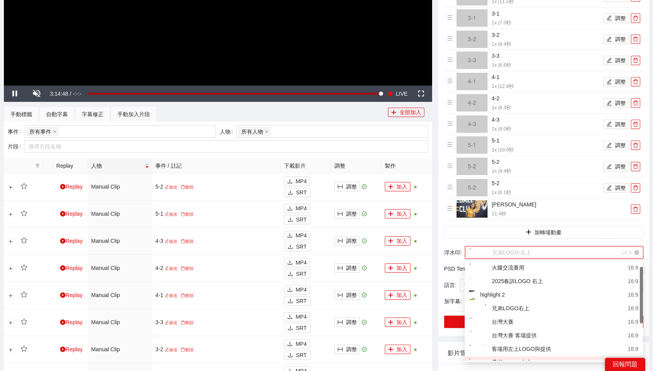
scroll to position [9, 0]
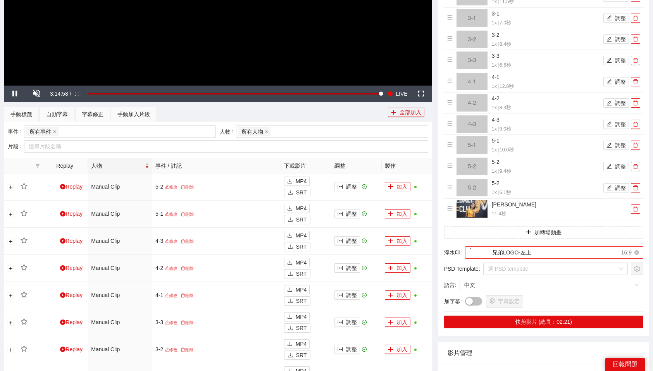
click at [582, 256] on div "兄弟LOGO-左上 16:9" at bounding box center [551, 253] width 162 height 12
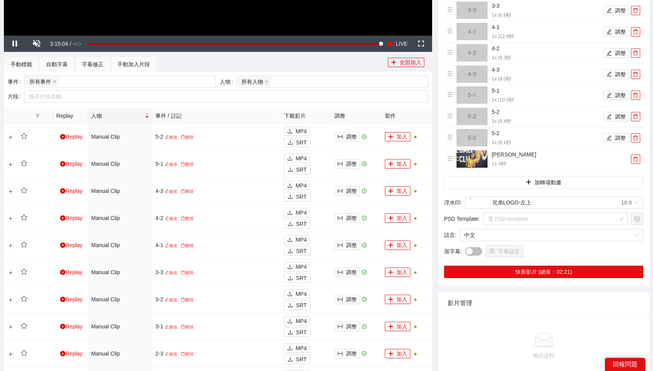
scroll to position [285, 0]
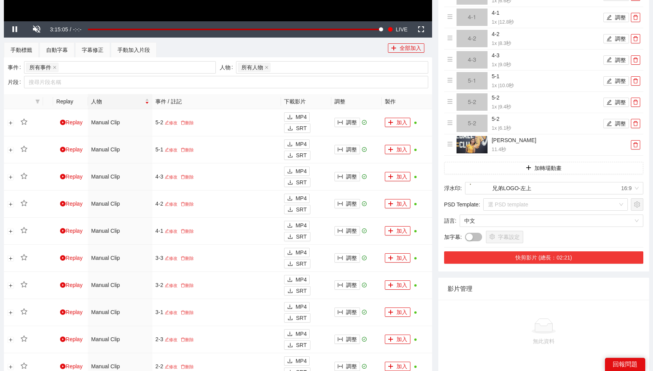
click at [559, 257] on button "快剪影片 (總長：02:21)" at bounding box center [543, 258] width 199 height 12
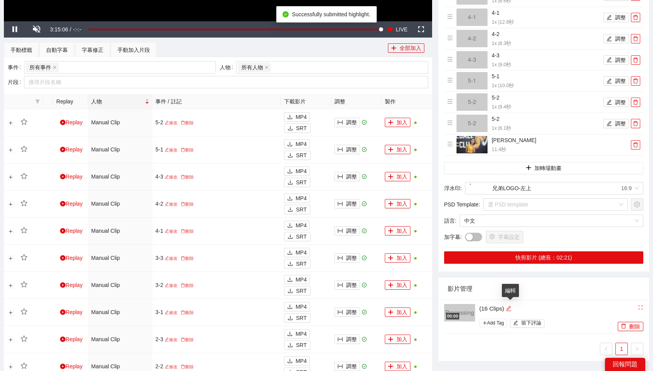
click at [512, 309] on icon "edit" at bounding box center [509, 309] width 6 height 6
type textarea "**********"
click at [507, 309] on textarea "**********" at bounding box center [543, 308] width 136 height 12
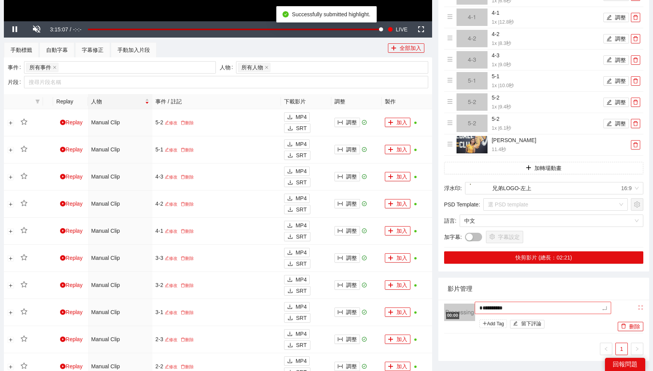
type textarea "*"
type textarea "**"
type textarea "***"
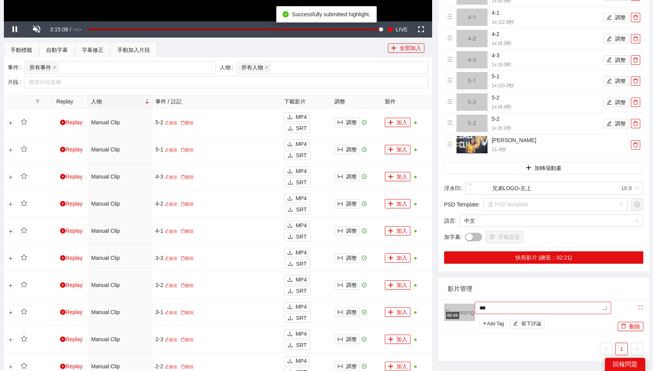
type textarea "****"
type textarea "*****"
type textarea "******"
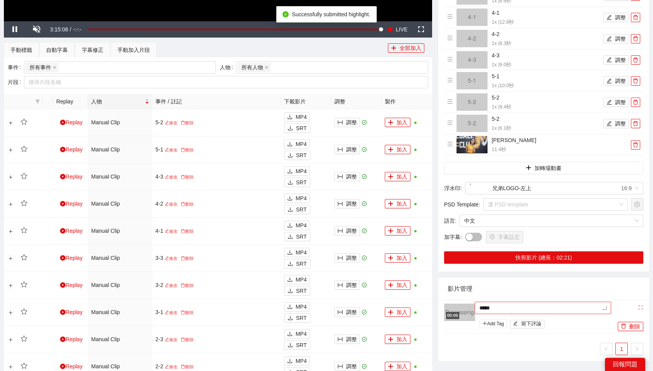
type textarea "******"
type textarea "*****"
type textarea "*"
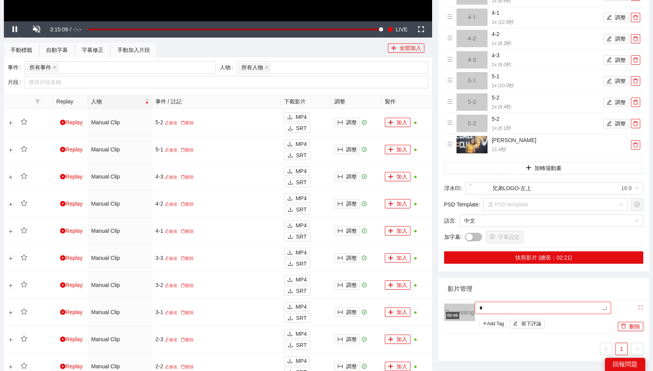
type textarea "**"
type textarea "***"
type textarea "****"
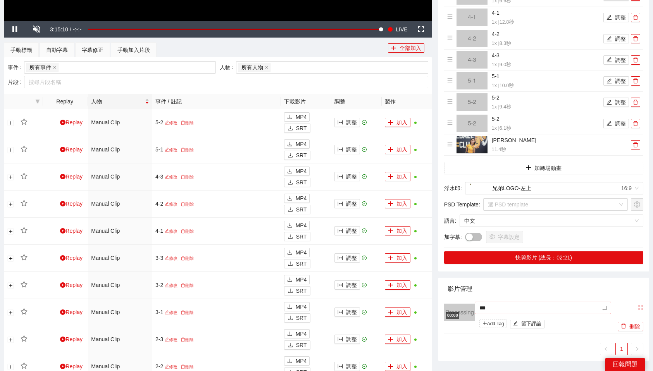
type textarea "****"
type textarea "***"
type textarea "**"
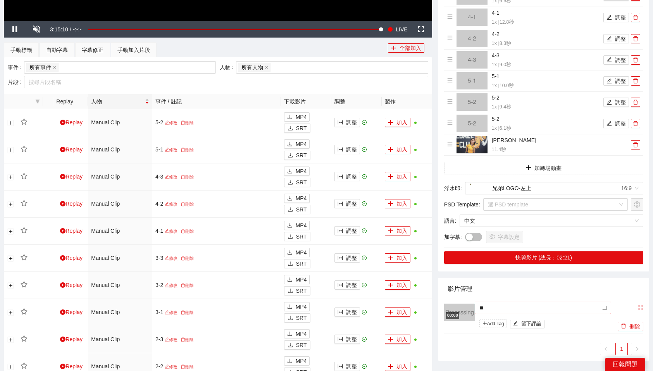
type textarea "*"
type textarea "**"
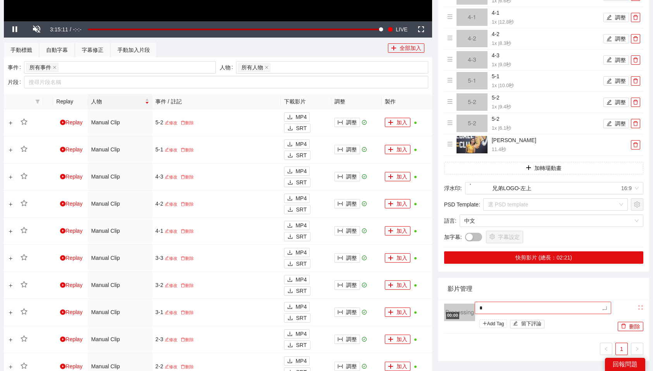
type textarea "**"
type textarea "***"
type textarea "*"
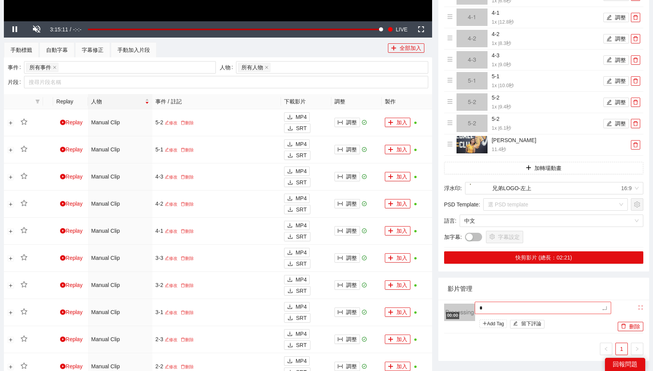
type textarea "**"
type textarea "***"
type textarea "**"
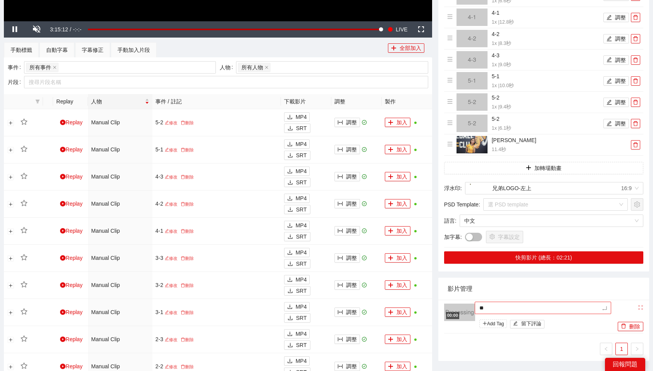
type textarea "**"
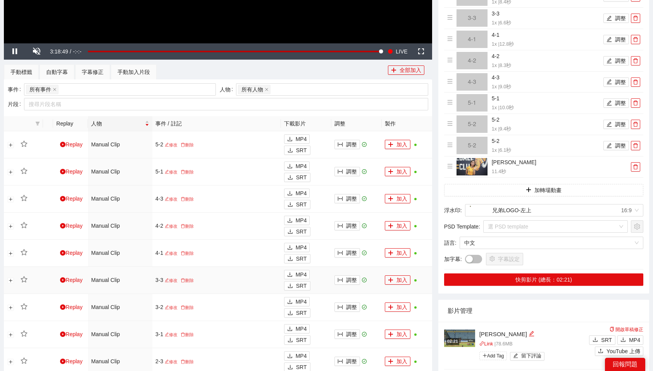
scroll to position [264, 0]
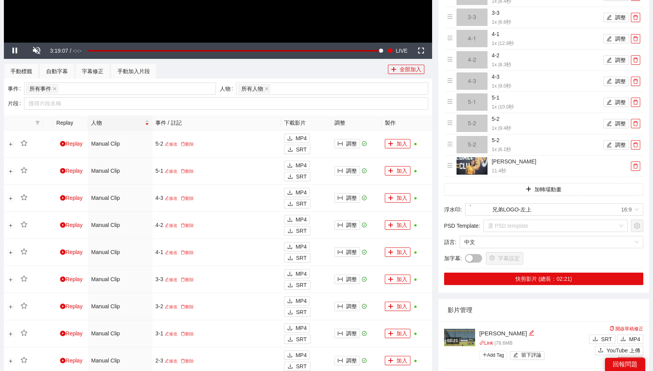
click at [457, 343] on div "02:21" at bounding box center [452, 341] width 13 height 7
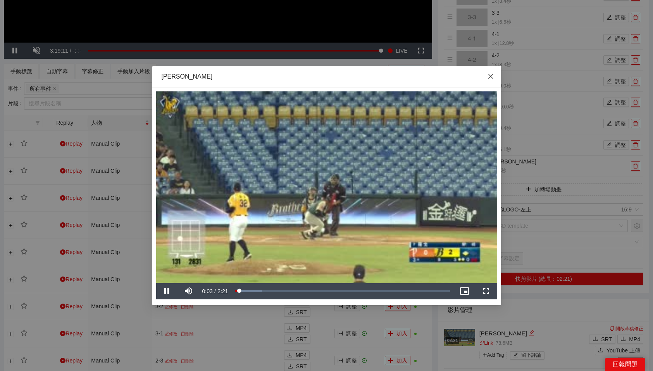
click at [491, 77] on icon "close" at bounding box center [490, 76] width 5 height 5
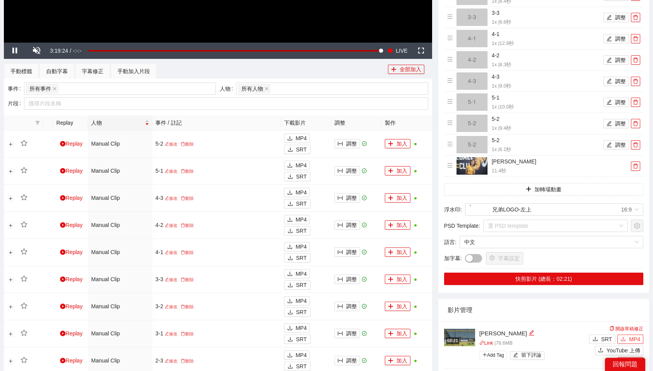
click at [636, 340] on span "MP4" at bounding box center [634, 339] width 11 height 9
click at [543, 211] on div "兄弟LOGO-左上 16:9" at bounding box center [551, 210] width 162 height 12
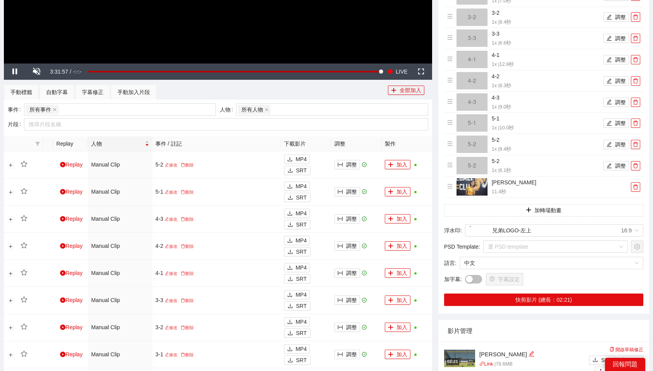
scroll to position [249, 0]
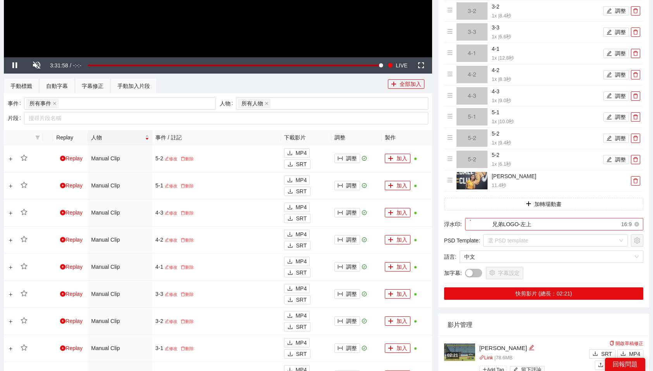
click at [553, 226] on div "兄弟LOGO-左上 16:9" at bounding box center [551, 225] width 162 height 12
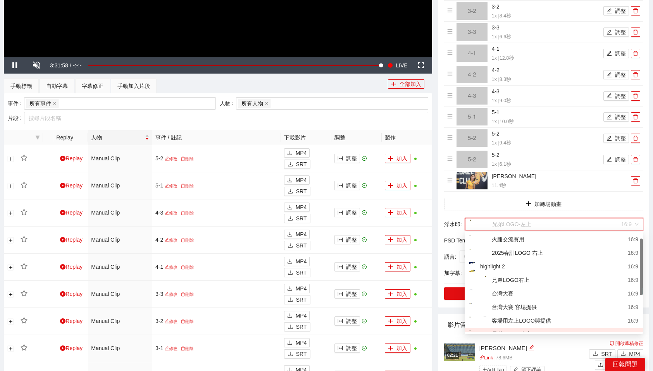
scroll to position [9, 0]
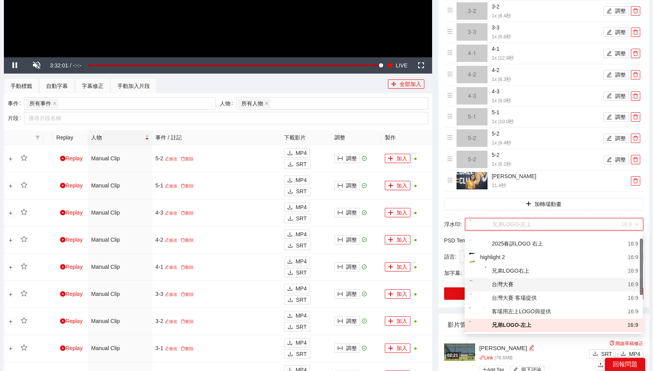
click at [508, 283] on div "台灣大賽" at bounding box center [491, 285] width 44 height 10
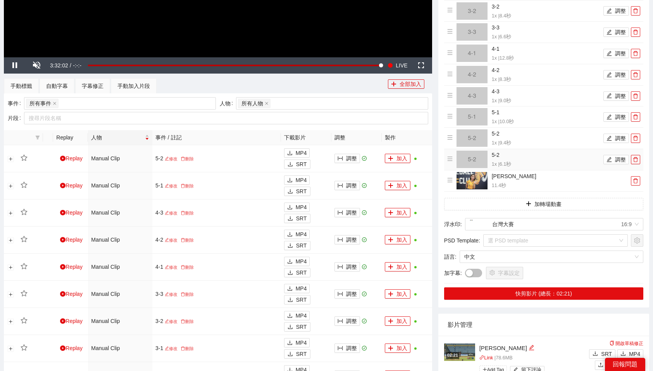
click at [500, 158] on h4 "5-2" at bounding box center [547, 155] width 110 height 9
click at [477, 161] on img at bounding box center [472, 159] width 31 height 17
click at [611, 160] on icon "edit" at bounding box center [609, 159] width 5 height 5
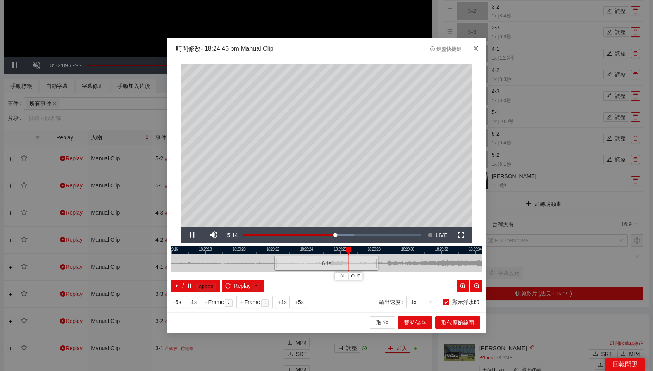
click at [477, 52] on span "Close" at bounding box center [475, 48] width 21 height 21
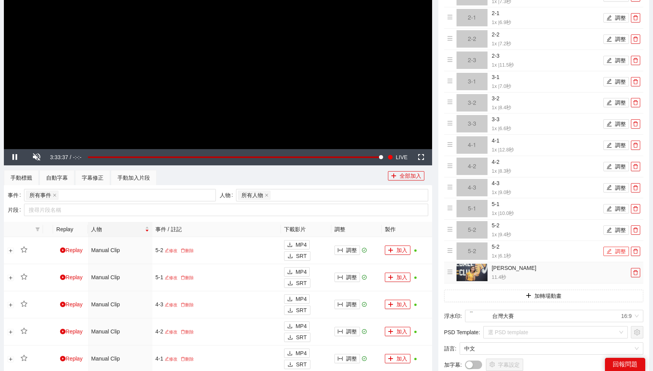
scroll to position [155, 0]
